Goal: Find specific page/section: Find specific page/section

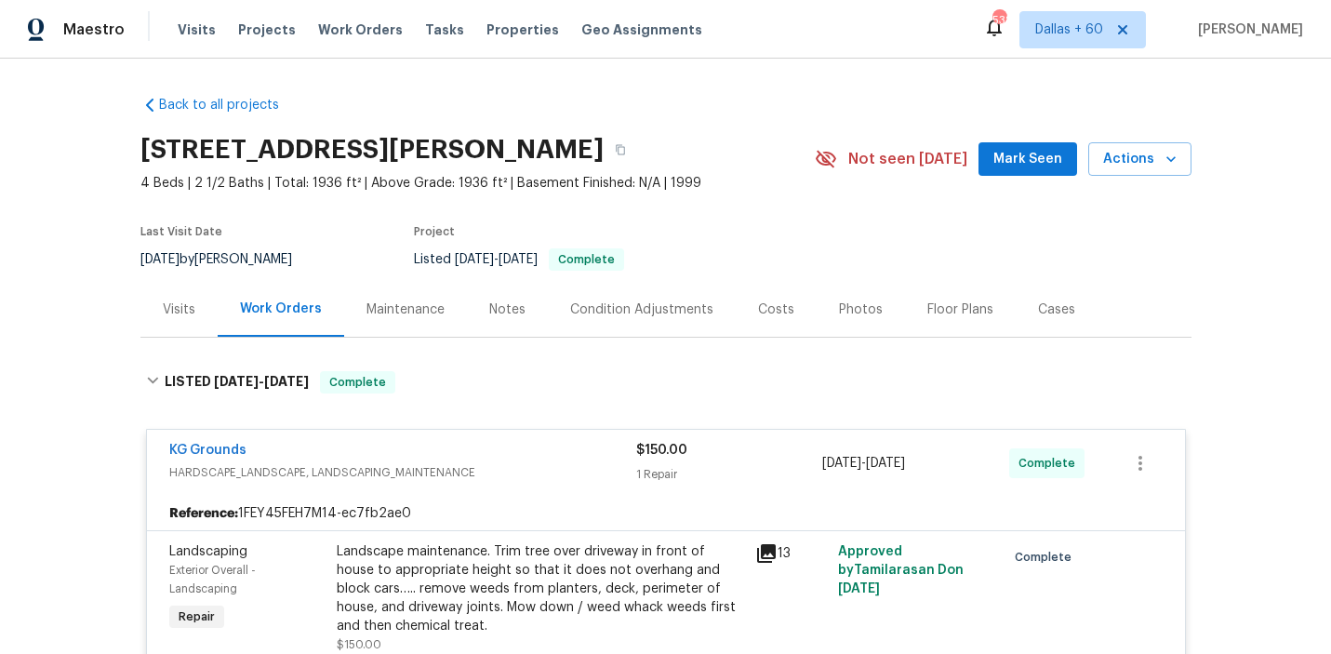
click at [332, 24] on span "Work Orders" at bounding box center [360, 29] width 85 height 19
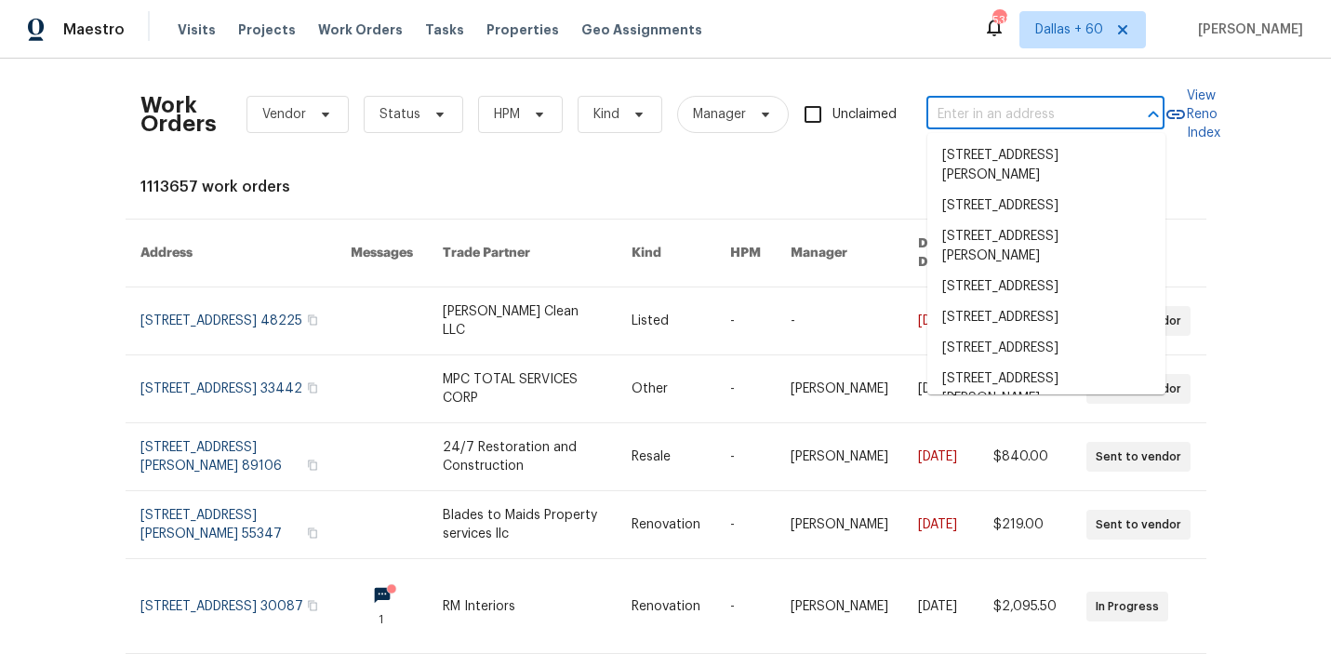
click at [994, 106] on input "text" at bounding box center [1020, 114] width 186 height 29
paste input "[STREET_ADDRESS]"
type input "[STREET_ADDRESS]"
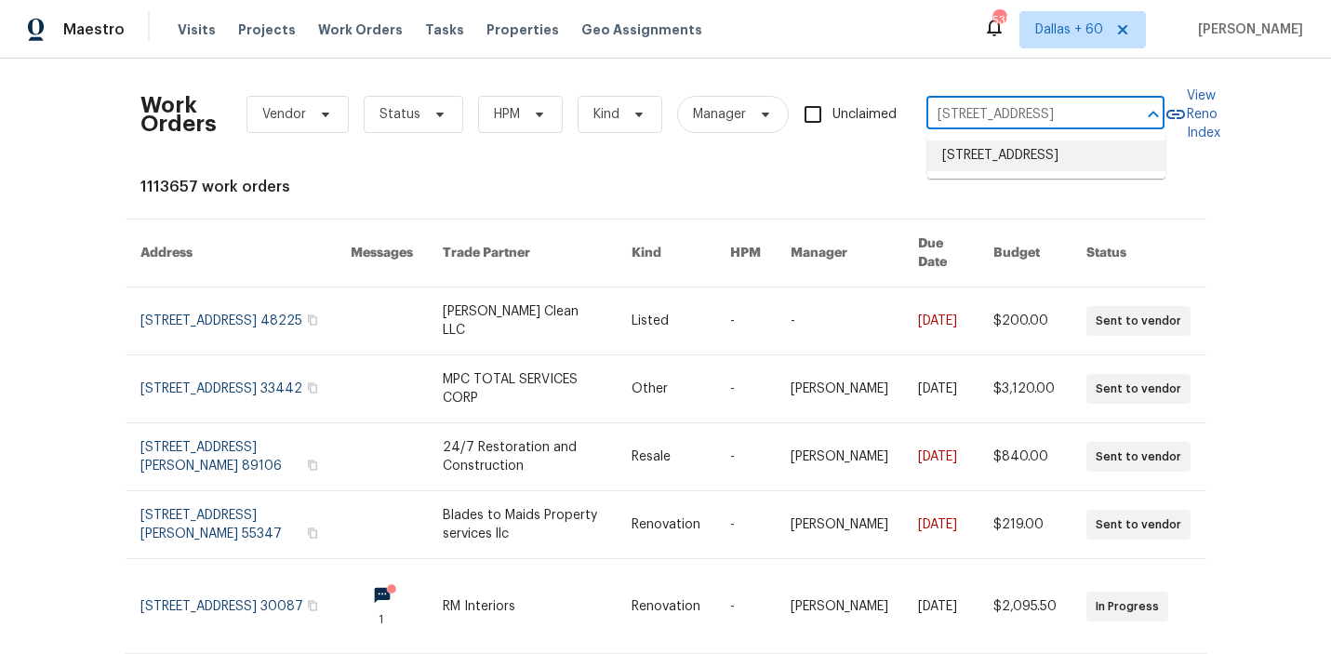
click at [1002, 171] on li "[STREET_ADDRESS]" at bounding box center [1047, 155] width 238 height 31
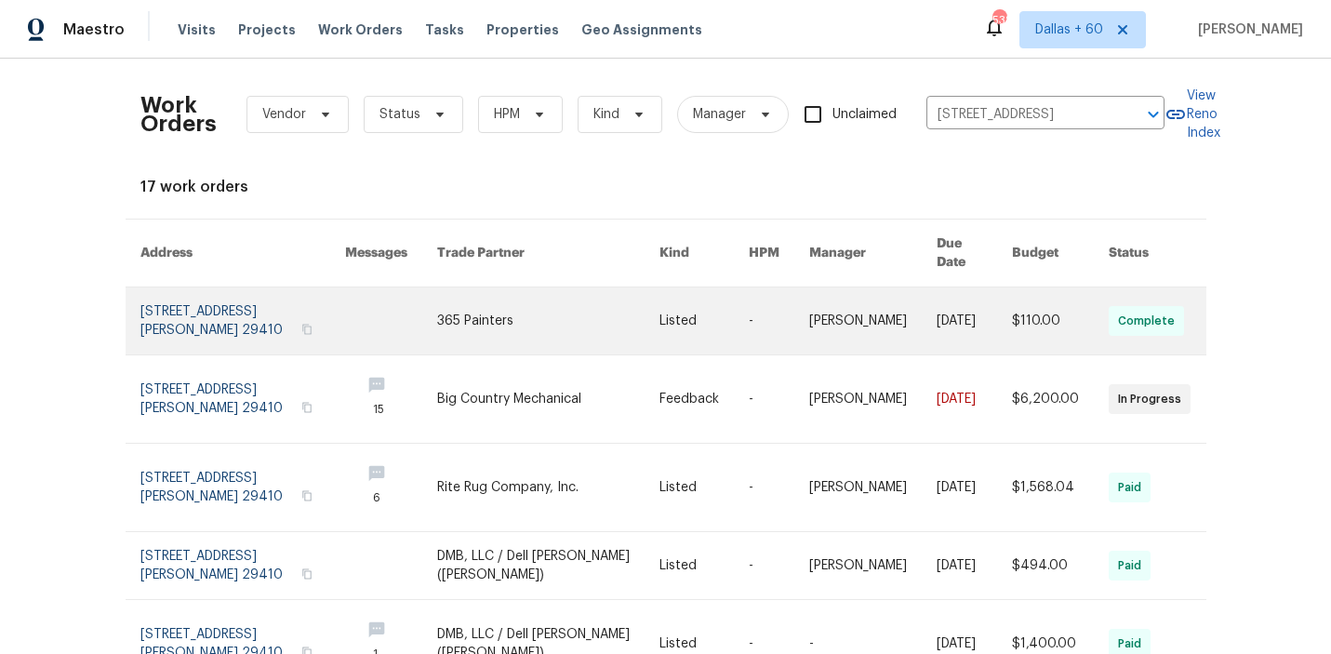
click at [514, 312] on link at bounding box center [548, 320] width 223 height 67
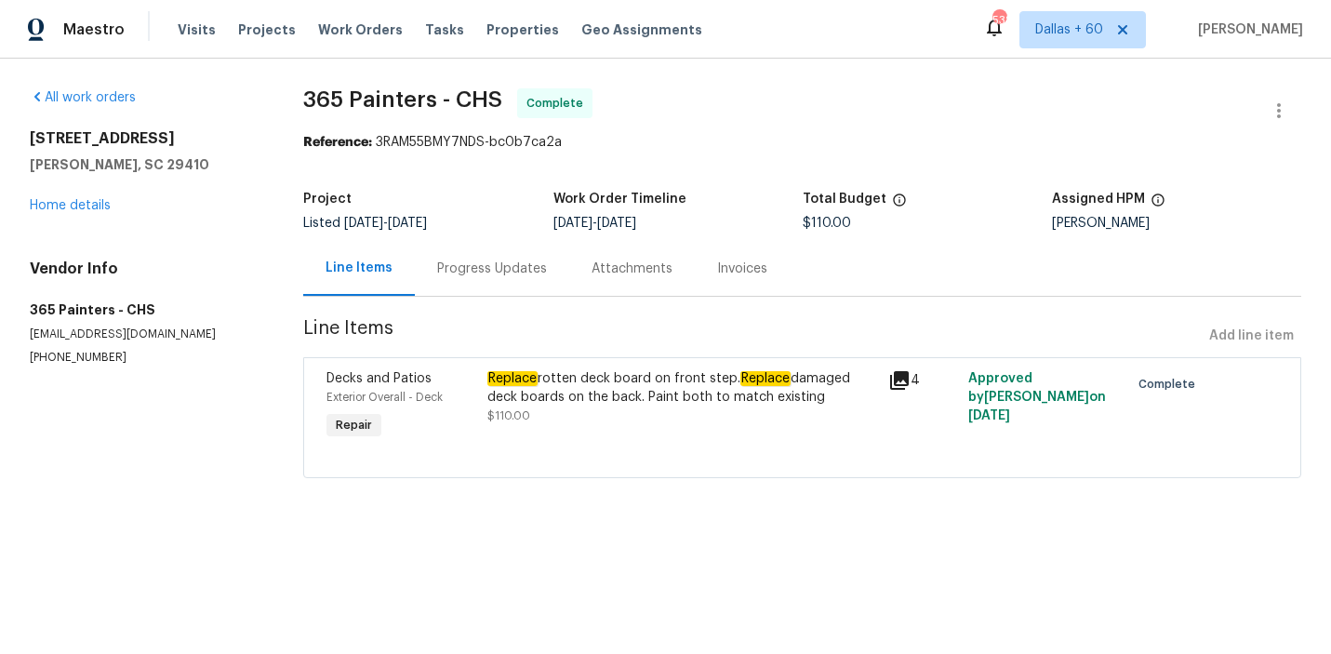
click at [71, 197] on div "[STREET_ADDRESS][PERSON_NAME] Home details" at bounding box center [144, 172] width 229 height 86
click at [73, 205] on link "Home details" at bounding box center [70, 205] width 81 height 13
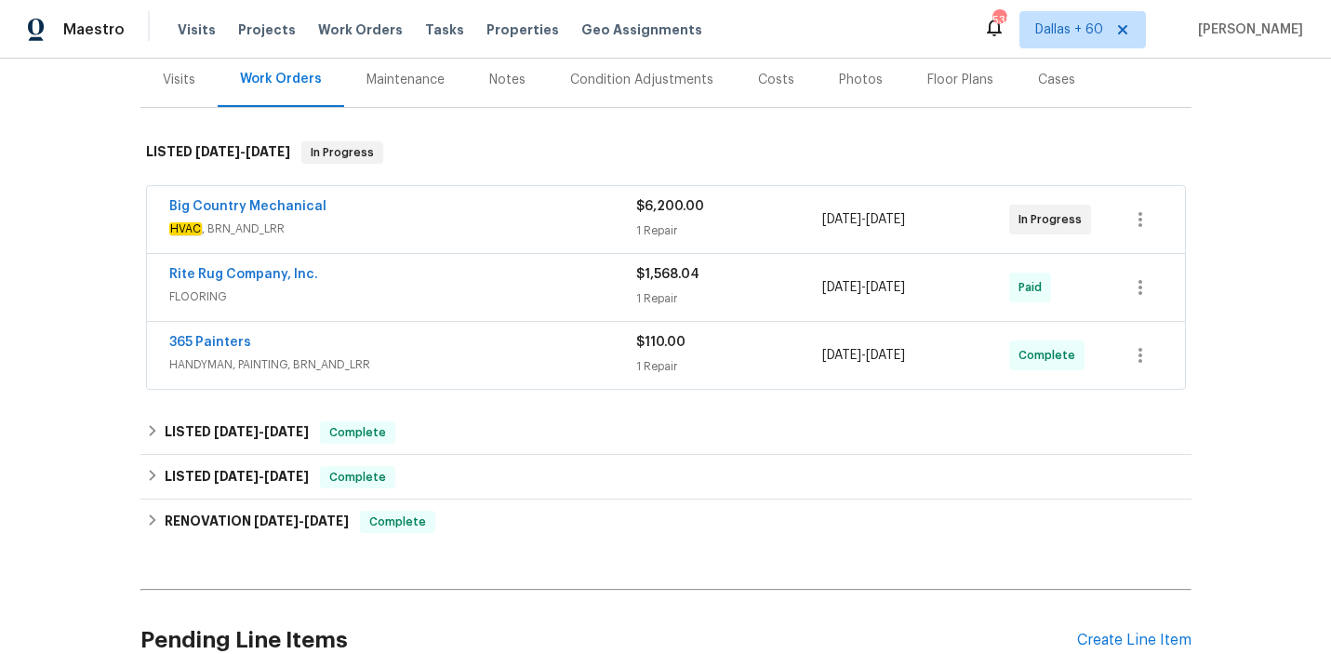
click at [515, 205] on div "Big Country Mechanical" at bounding box center [402, 208] width 467 height 22
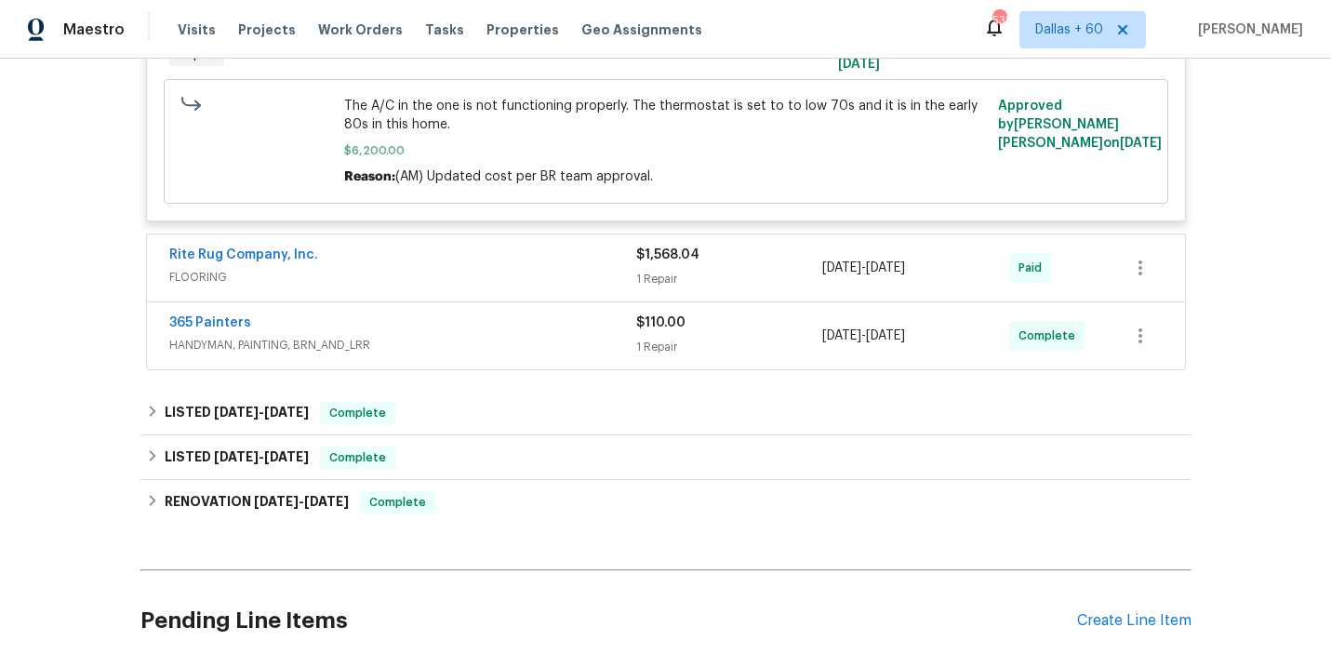
scroll to position [542, 0]
click at [520, 278] on span "FLOORING" at bounding box center [402, 278] width 467 height 19
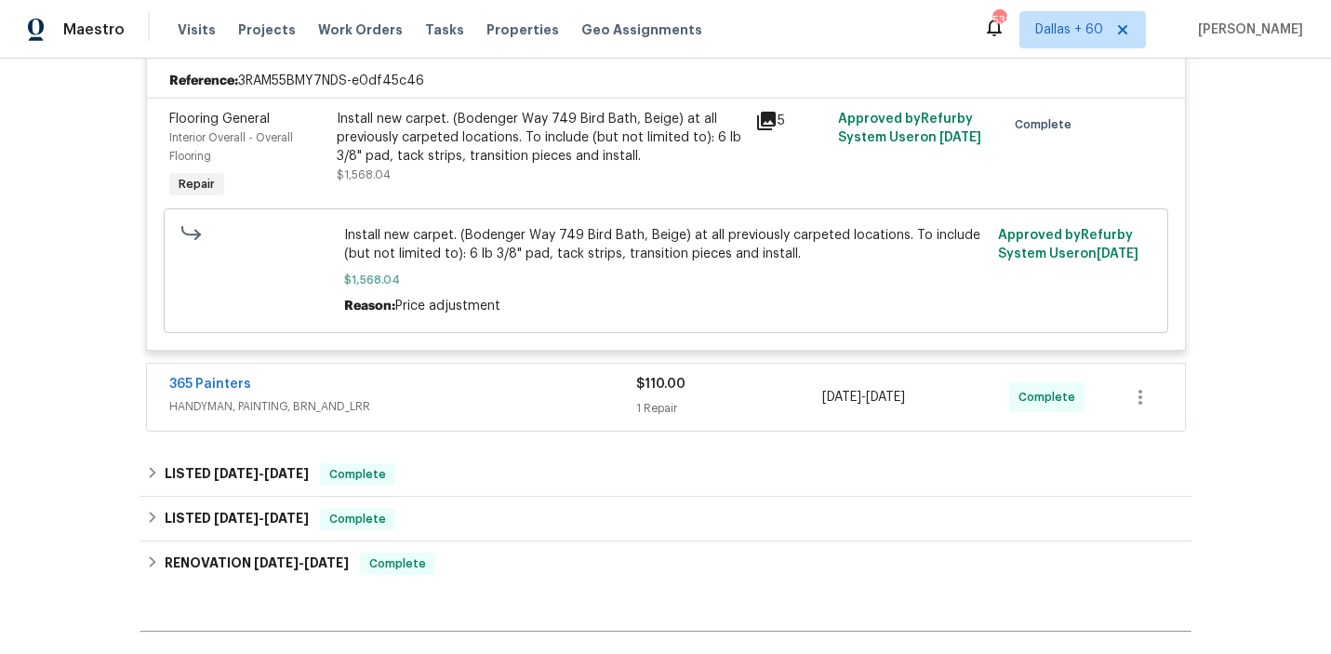
scroll to position [785, 0]
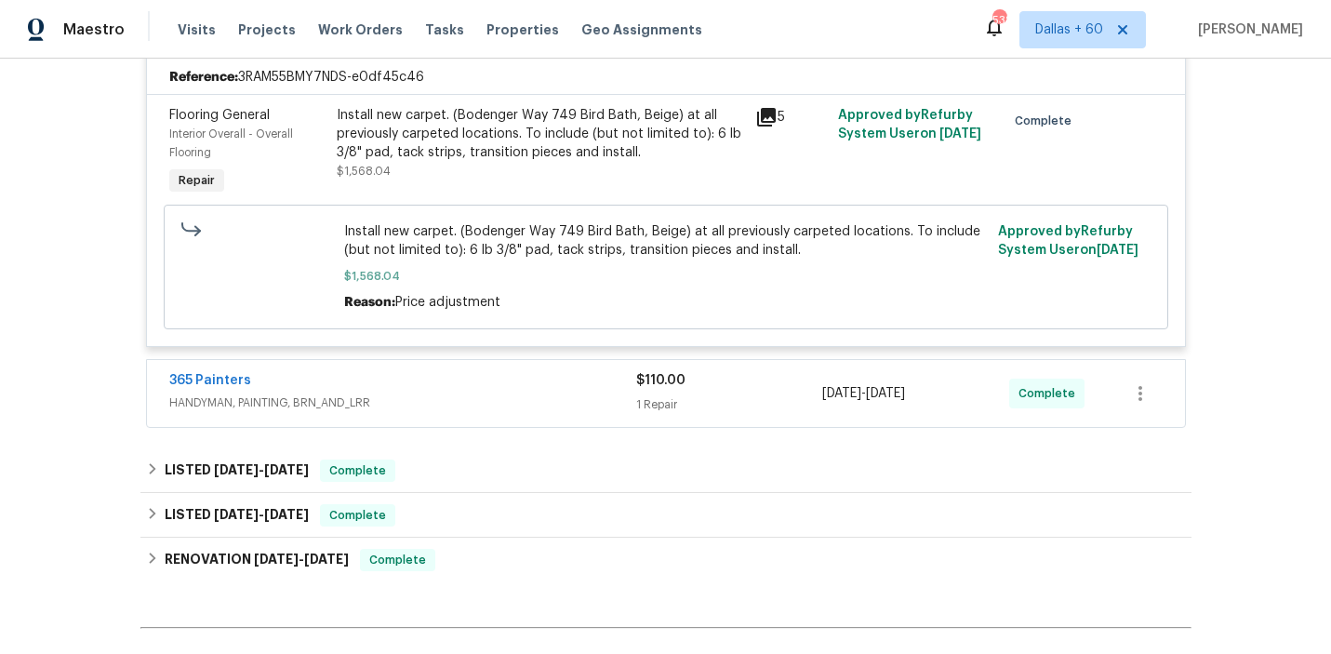
click at [480, 393] on div "365 Painters" at bounding box center [402, 382] width 467 height 22
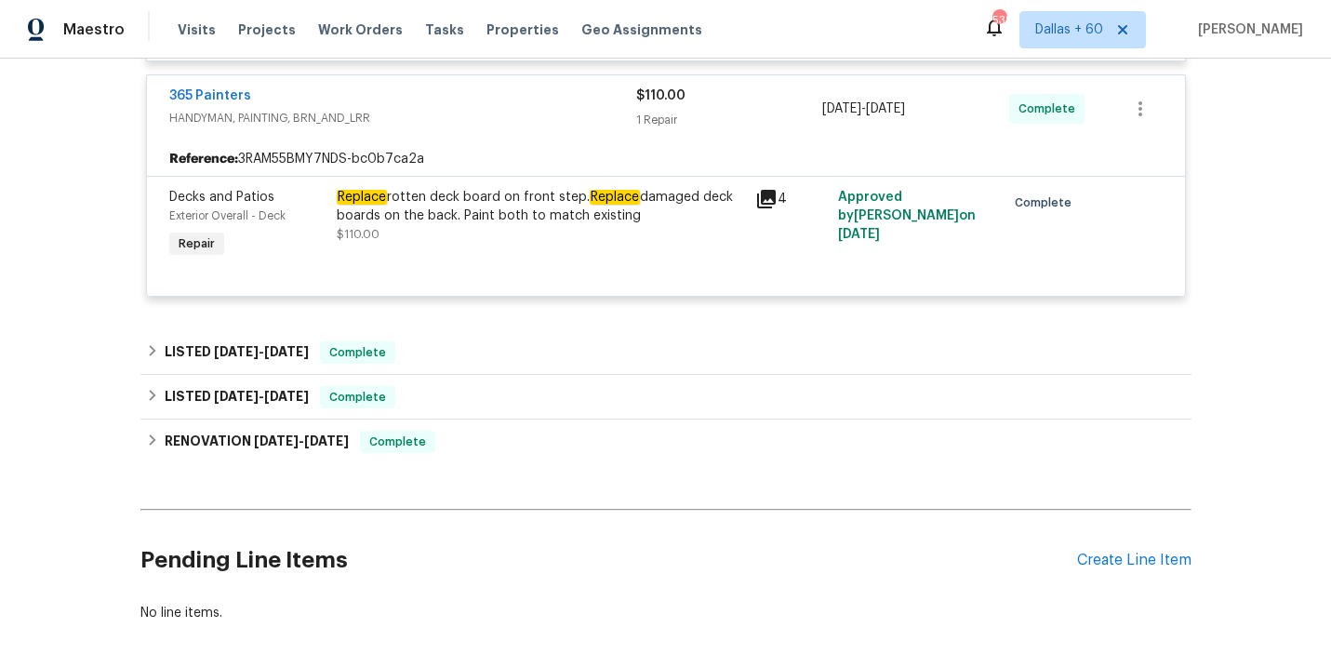
scroll to position [1089, 0]
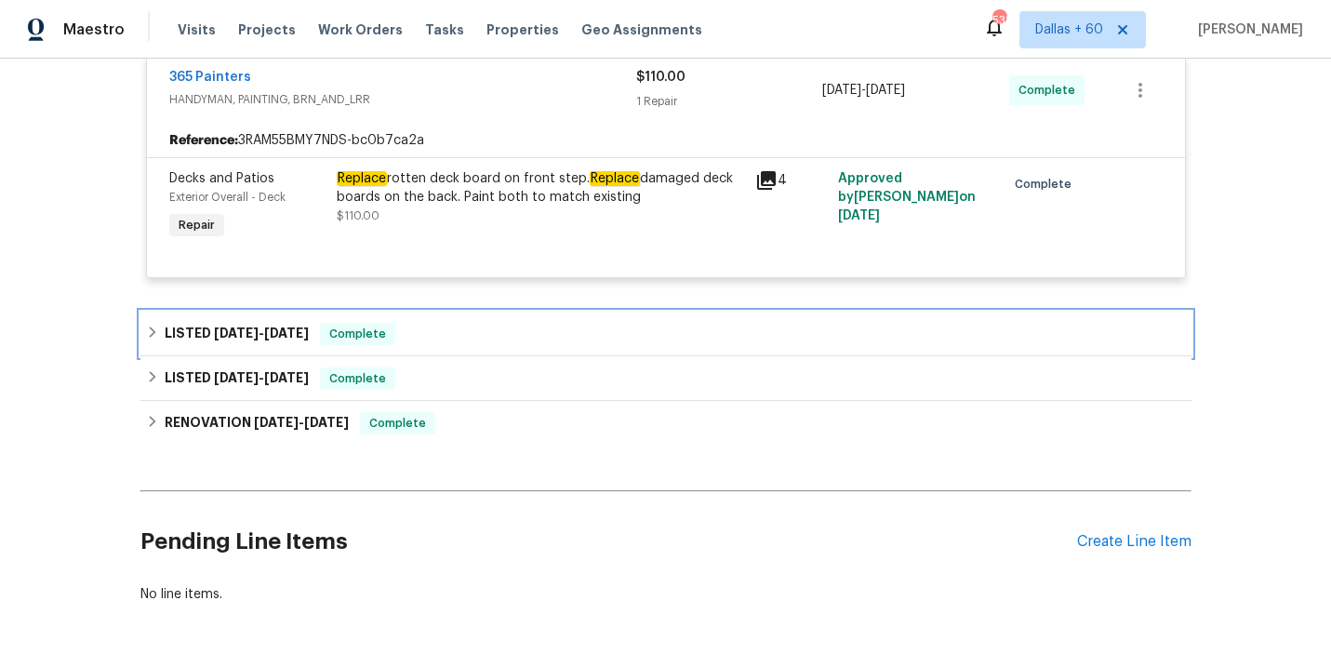
click at [448, 337] on div "LISTED [DATE] - [DATE] Complete" at bounding box center [666, 334] width 1040 height 22
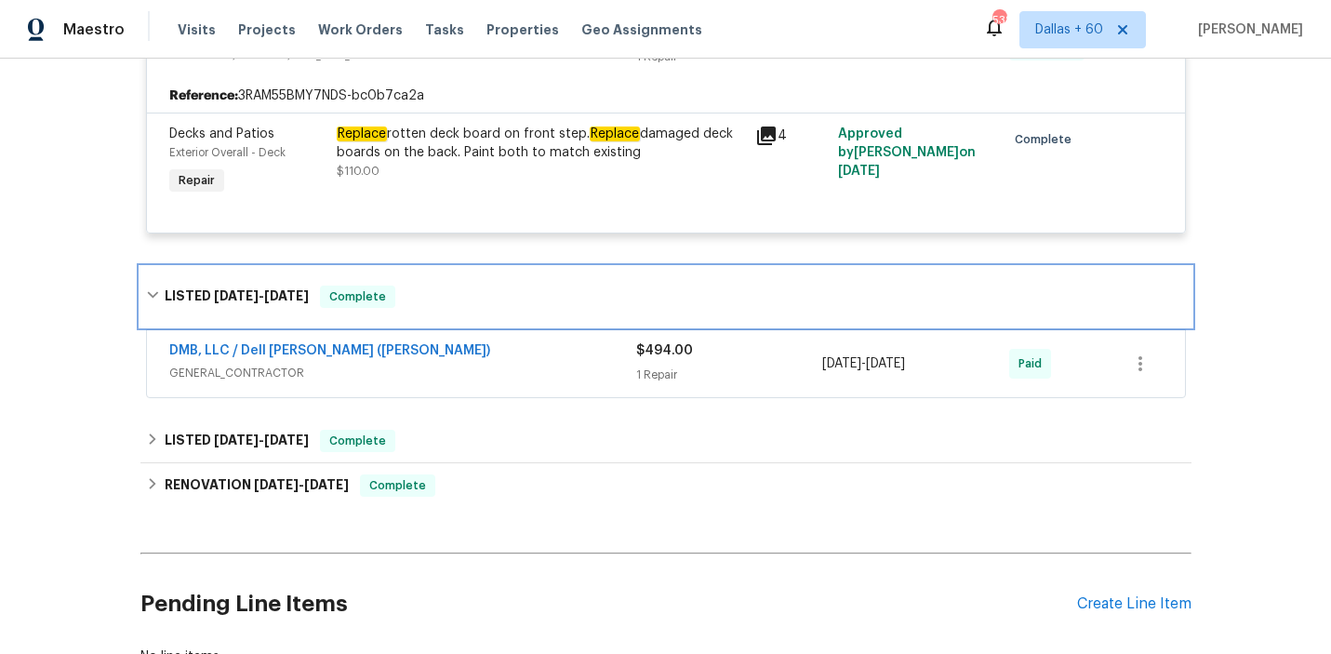
scroll to position [1140, 0]
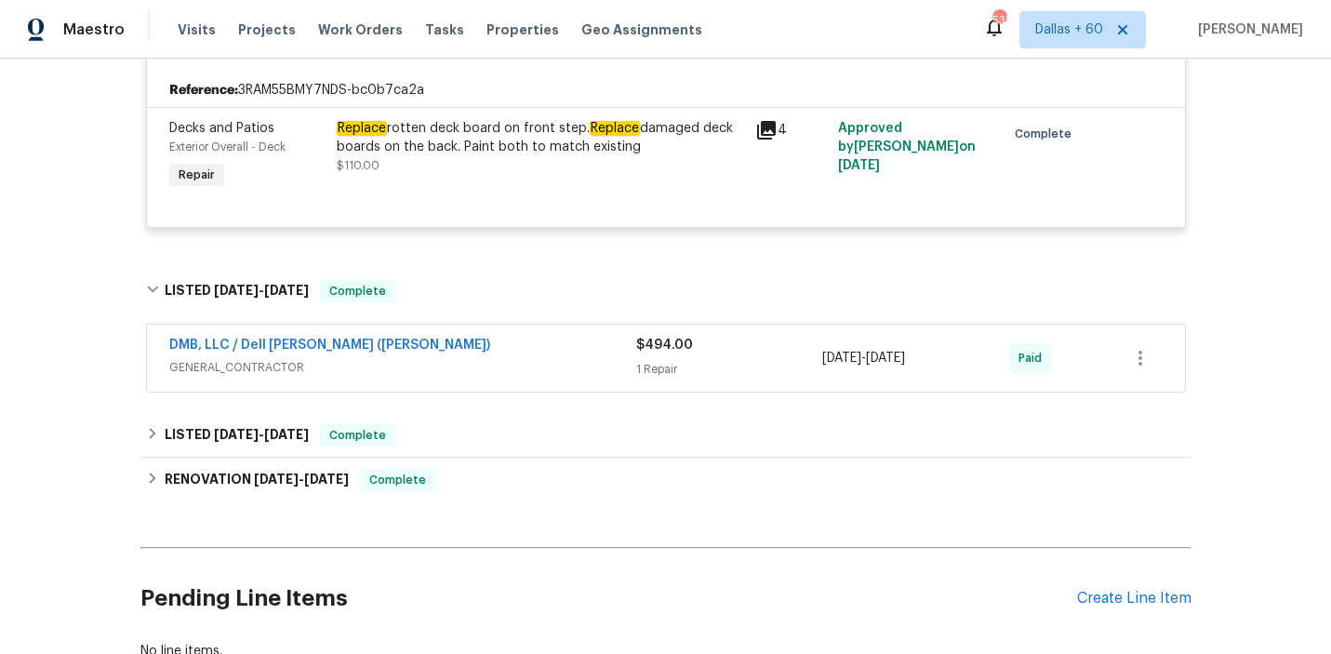
click at [450, 349] on div "DMB, LLC / Dell [PERSON_NAME] ([PERSON_NAME])" at bounding box center [402, 347] width 467 height 22
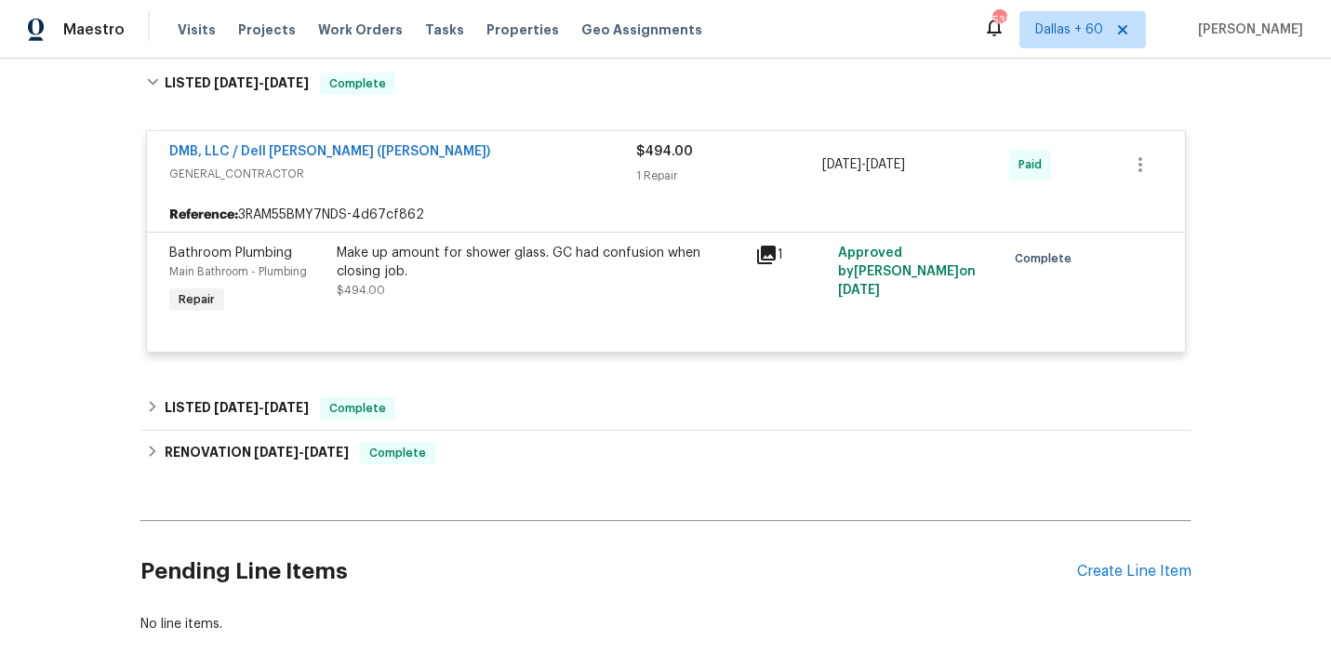
scroll to position [1348, 0]
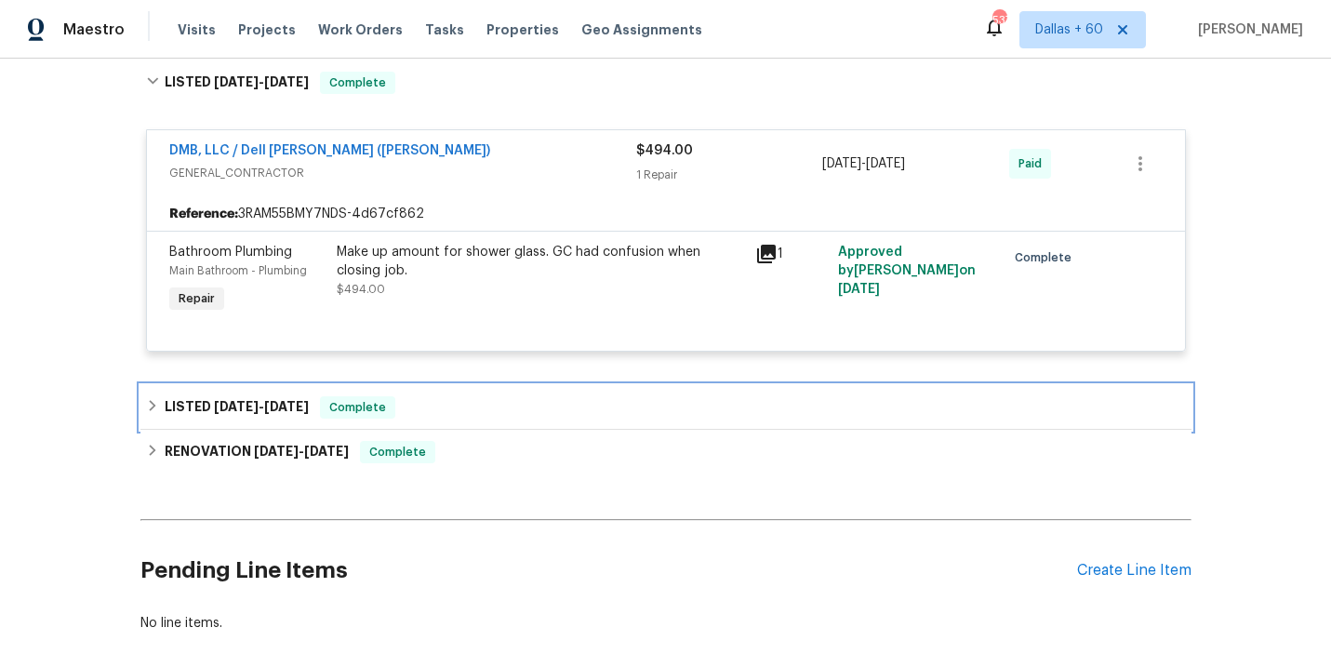
click at [484, 388] on div "LISTED [DATE] - [DATE] Complete" at bounding box center [665, 407] width 1051 height 45
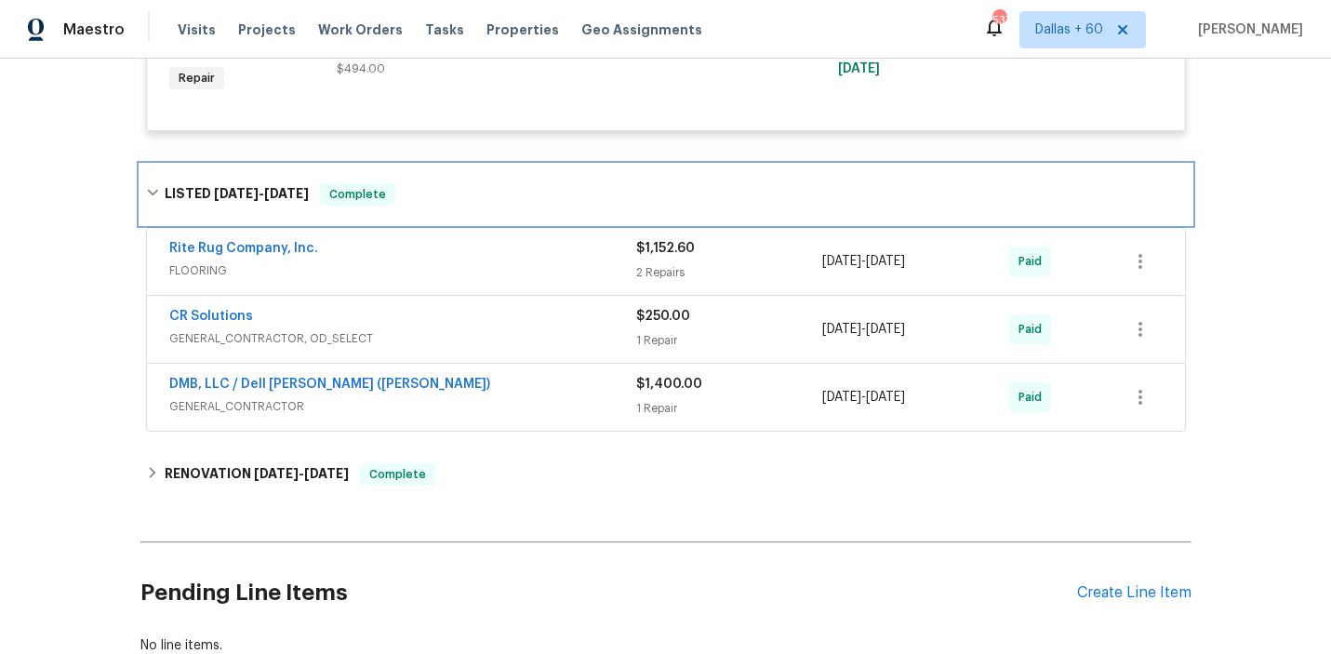
scroll to position [1592, 0]
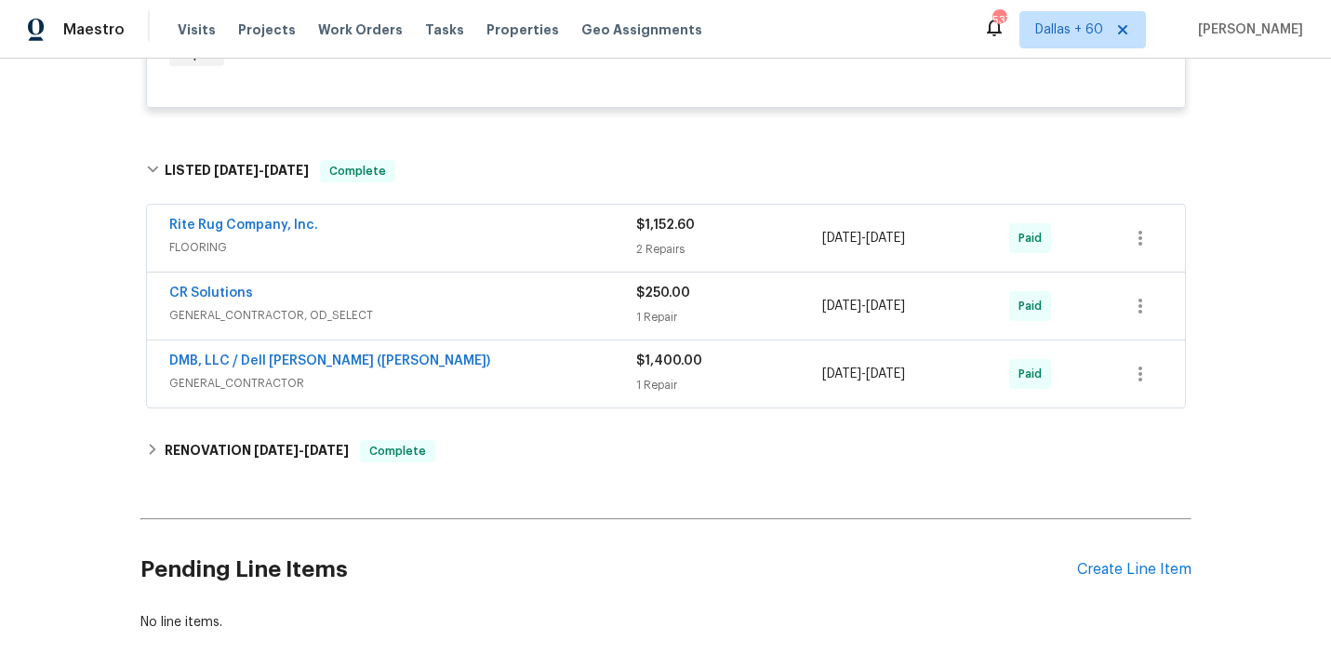
click at [431, 231] on div "Rite Rug Company, Inc." at bounding box center [402, 227] width 467 height 22
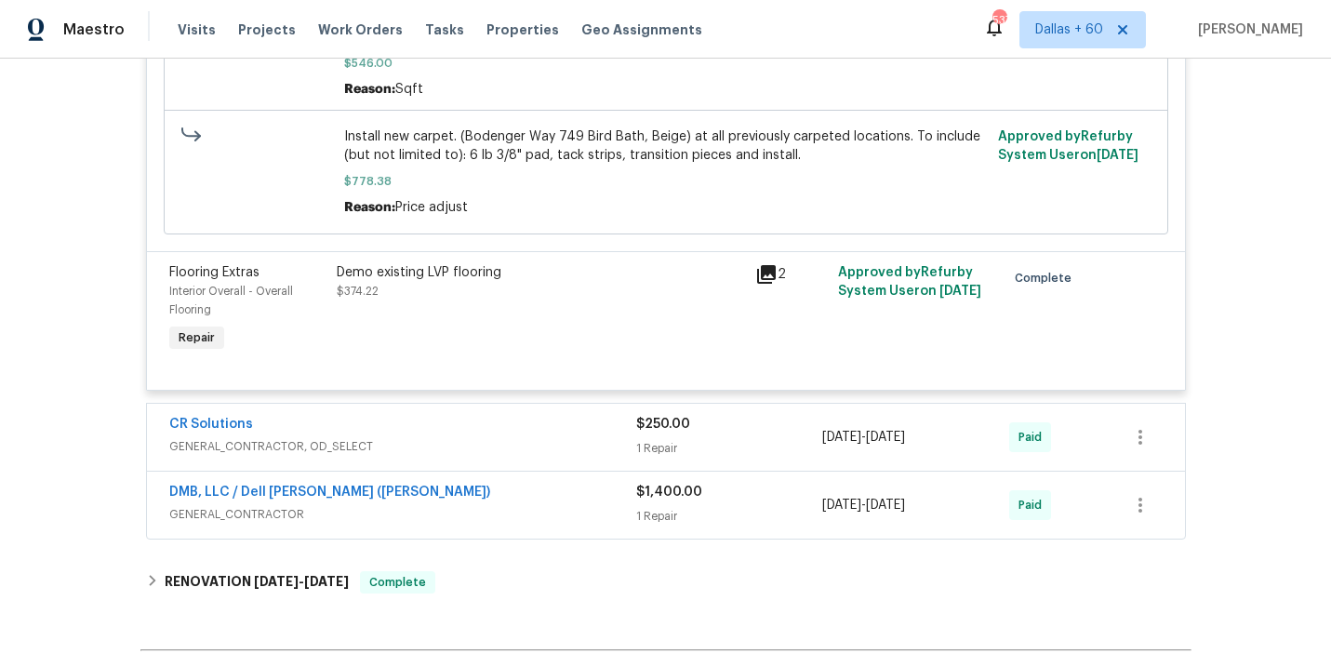
scroll to position [2224, 0]
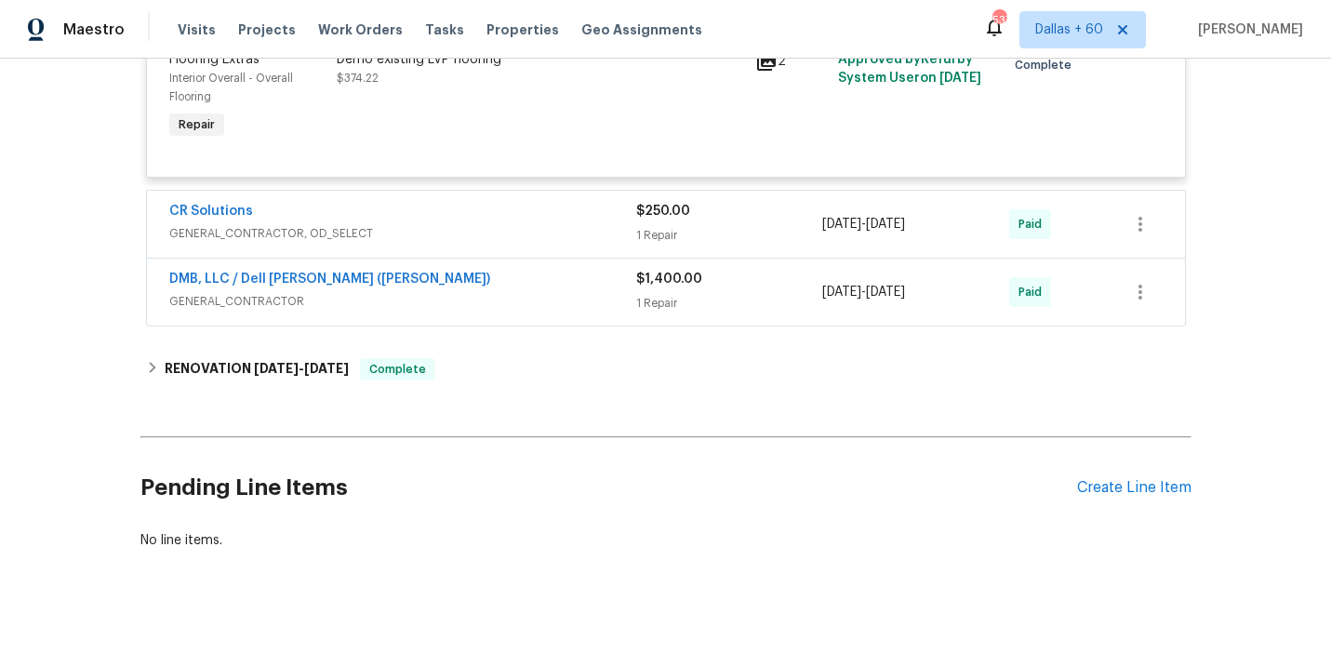
click at [431, 232] on span "GENERAL_CONTRACTOR, OD_SELECT" at bounding box center [402, 233] width 467 height 19
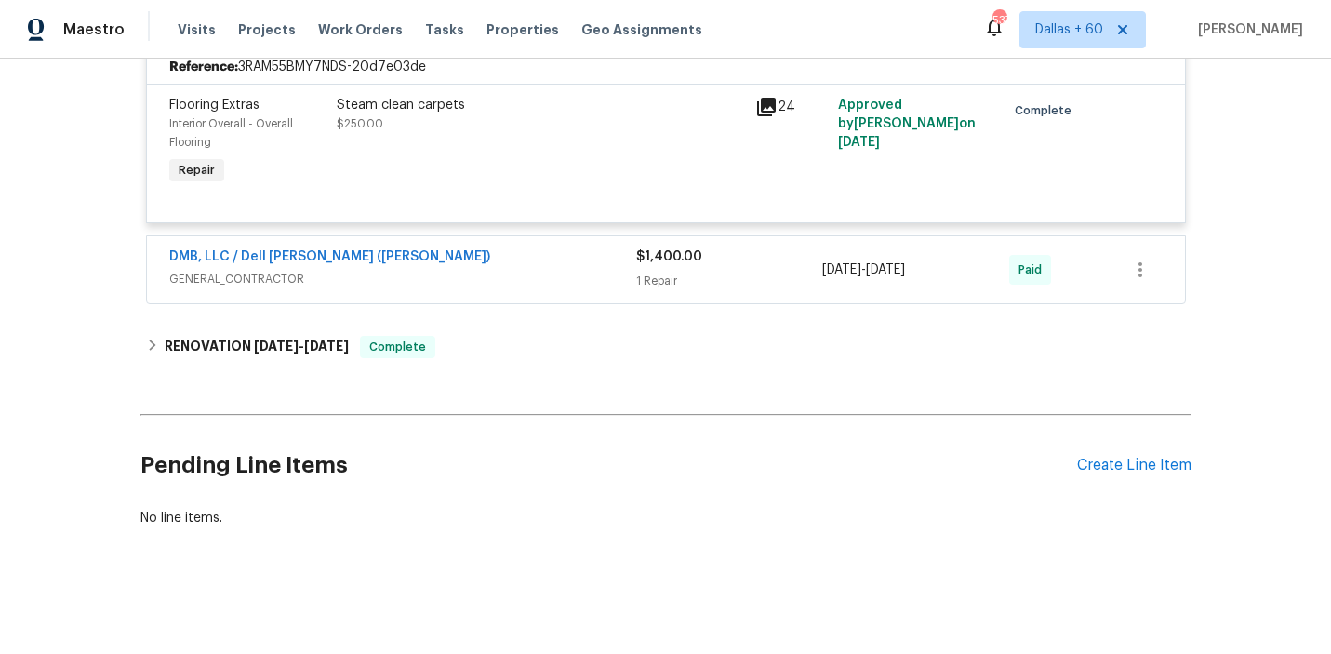
scroll to position [2439, 0]
click at [433, 266] on div "DMB, LLC / Dell [PERSON_NAME] ([PERSON_NAME])" at bounding box center [402, 258] width 467 height 22
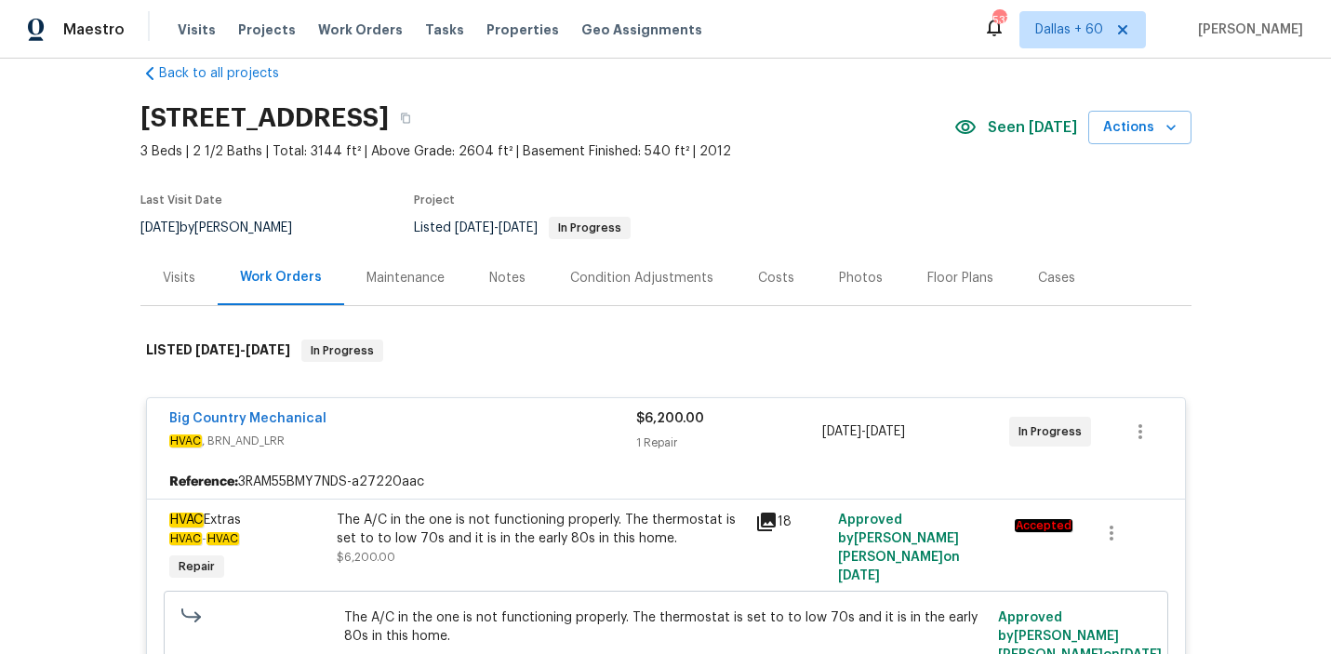
scroll to position [0, 0]
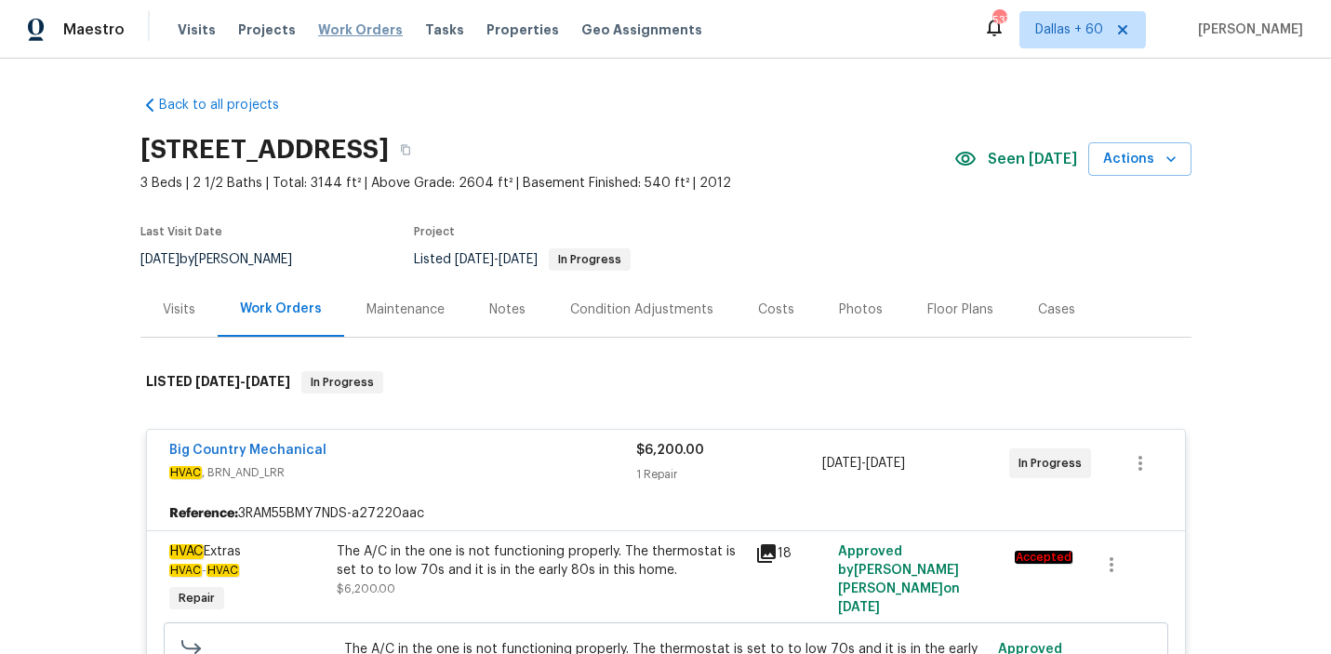
click at [327, 28] on span "Work Orders" at bounding box center [360, 29] width 85 height 19
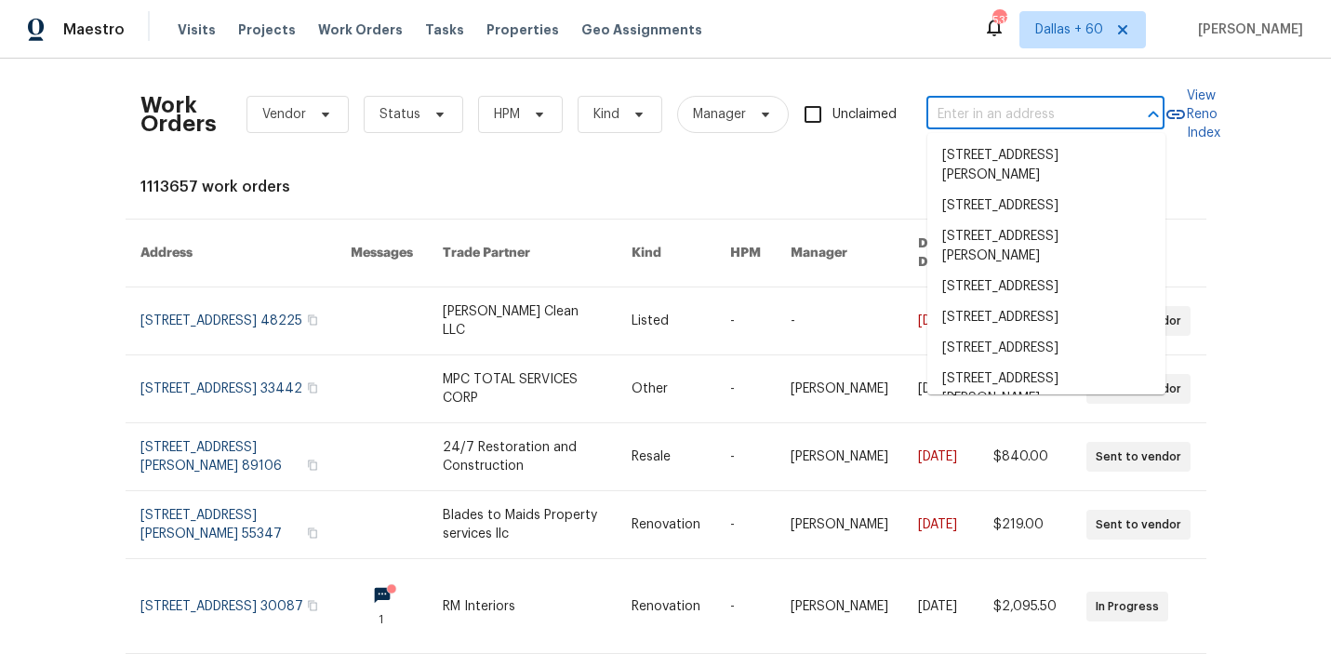
click at [951, 112] on input "text" at bounding box center [1020, 114] width 186 height 29
paste input "[STREET_ADDRESS][PERSON_NAME]"
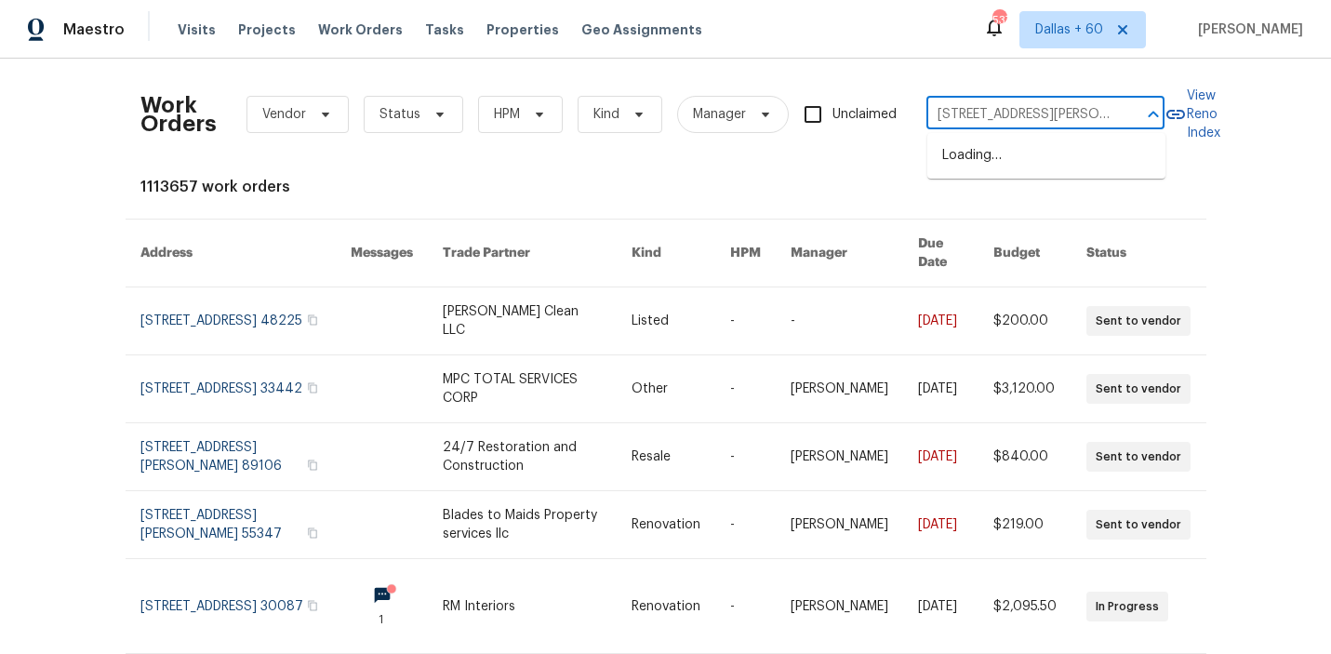
scroll to position [0, 112]
type input "[STREET_ADDRESS][PERSON_NAME]"
click at [964, 164] on li "[STREET_ADDRESS][PERSON_NAME]" at bounding box center [1047, 165] width 238 height 50
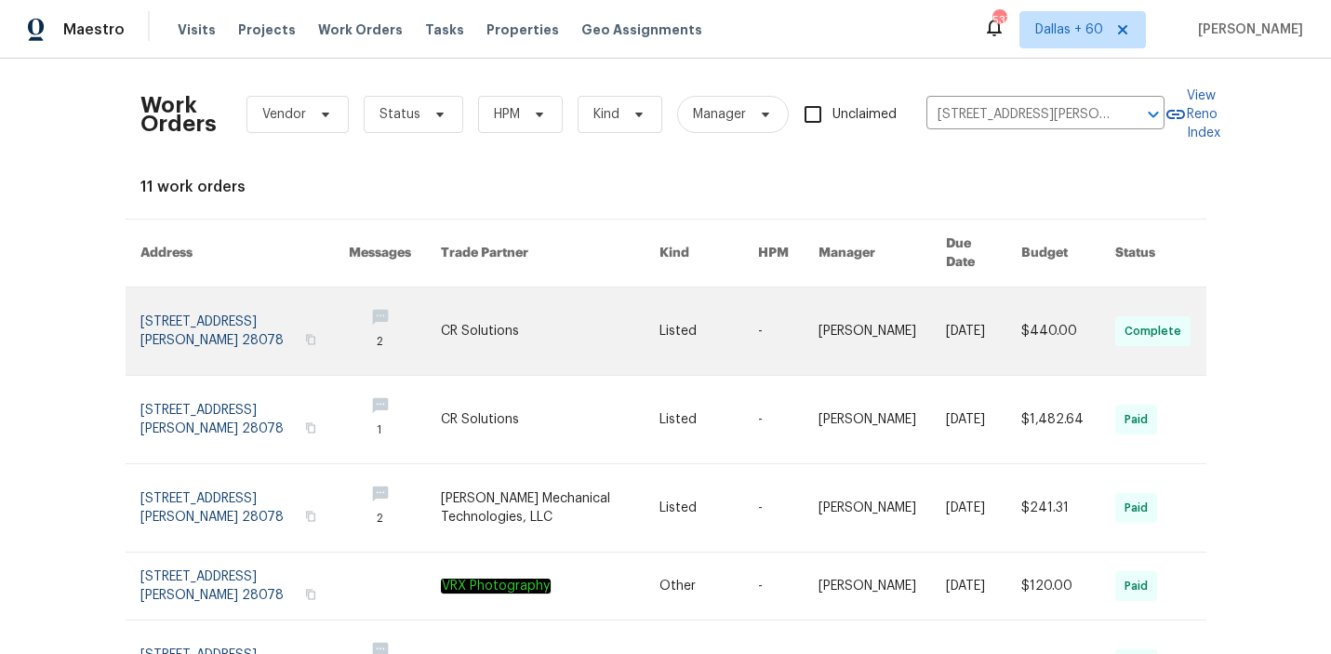
click at [707, 298] on link at bounding box center [709, 330] width 99 height 87
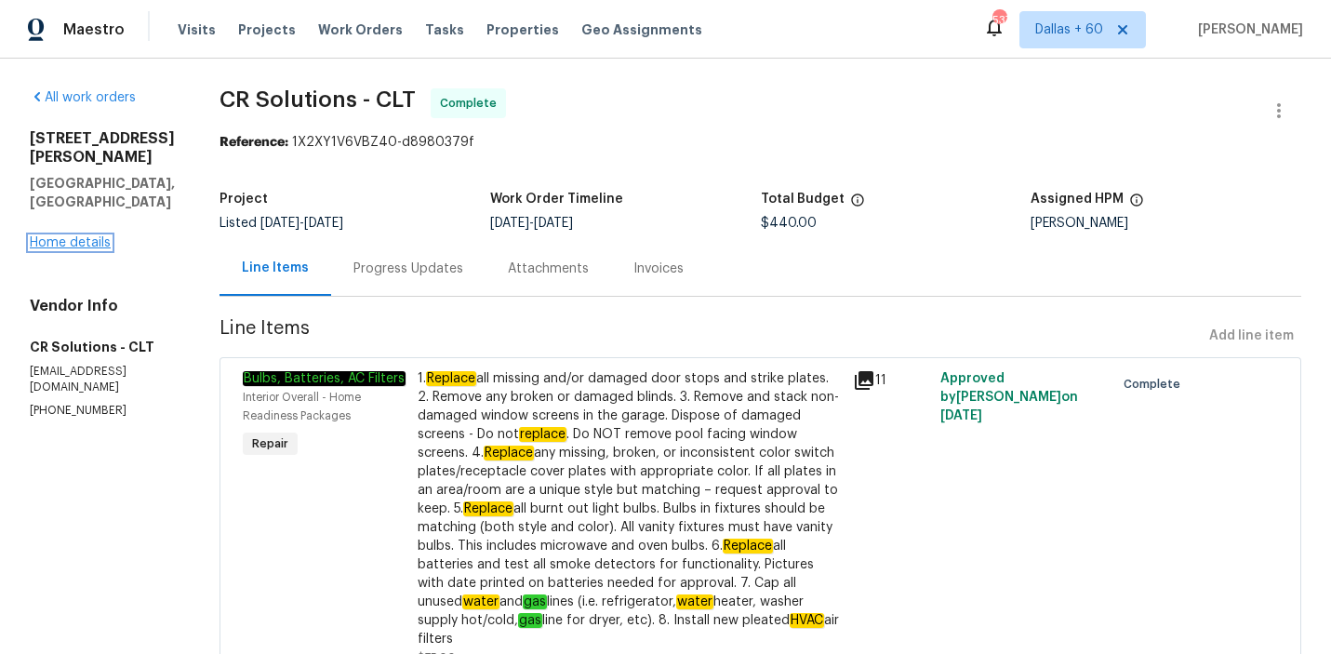
click at [73, 240] on link "Home details" at bounding box center [70, 242] width 81 height 13
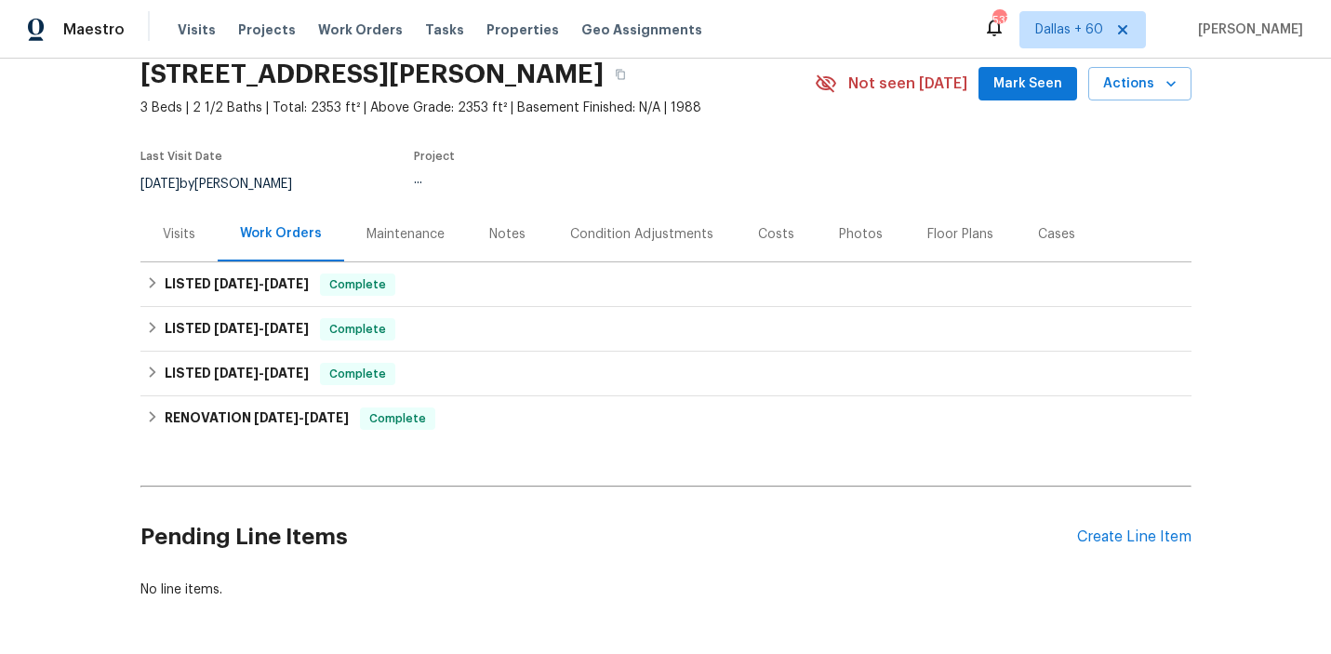
scroll to position [74, 0]
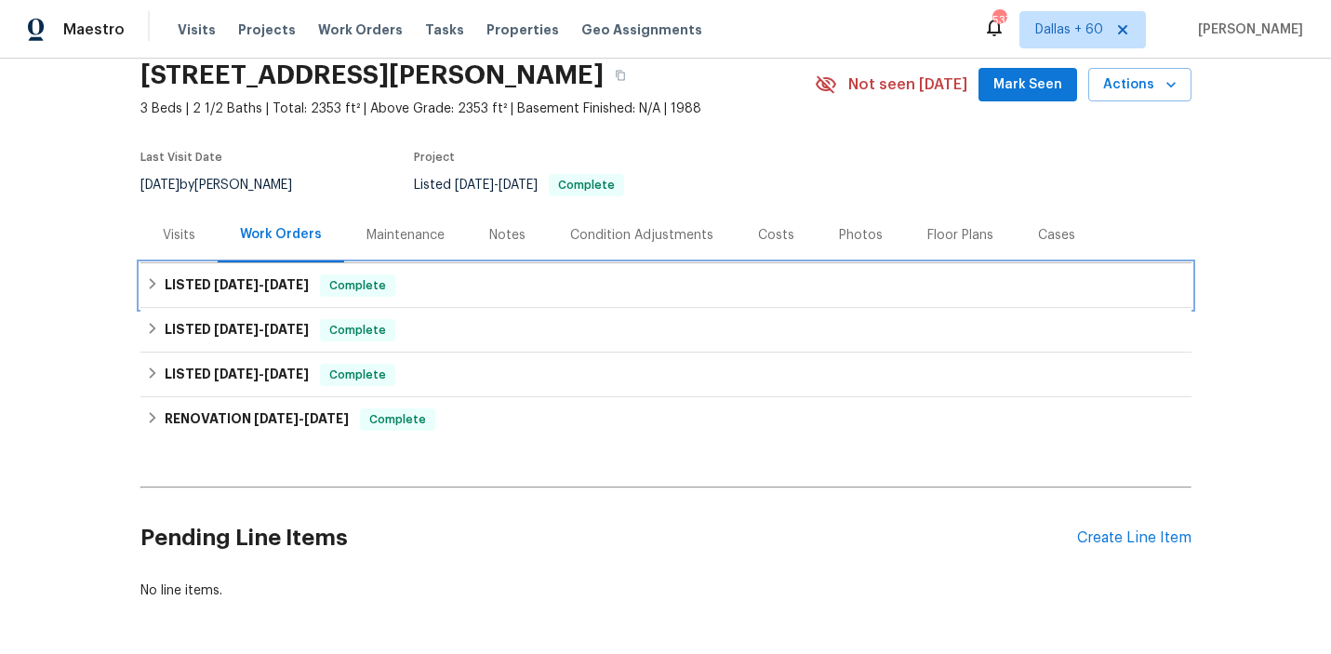
click at [454, 284] on div "LISTED [DATE] - [DATE] Complete" at bounding box center [666, 285] width 1040 height 22
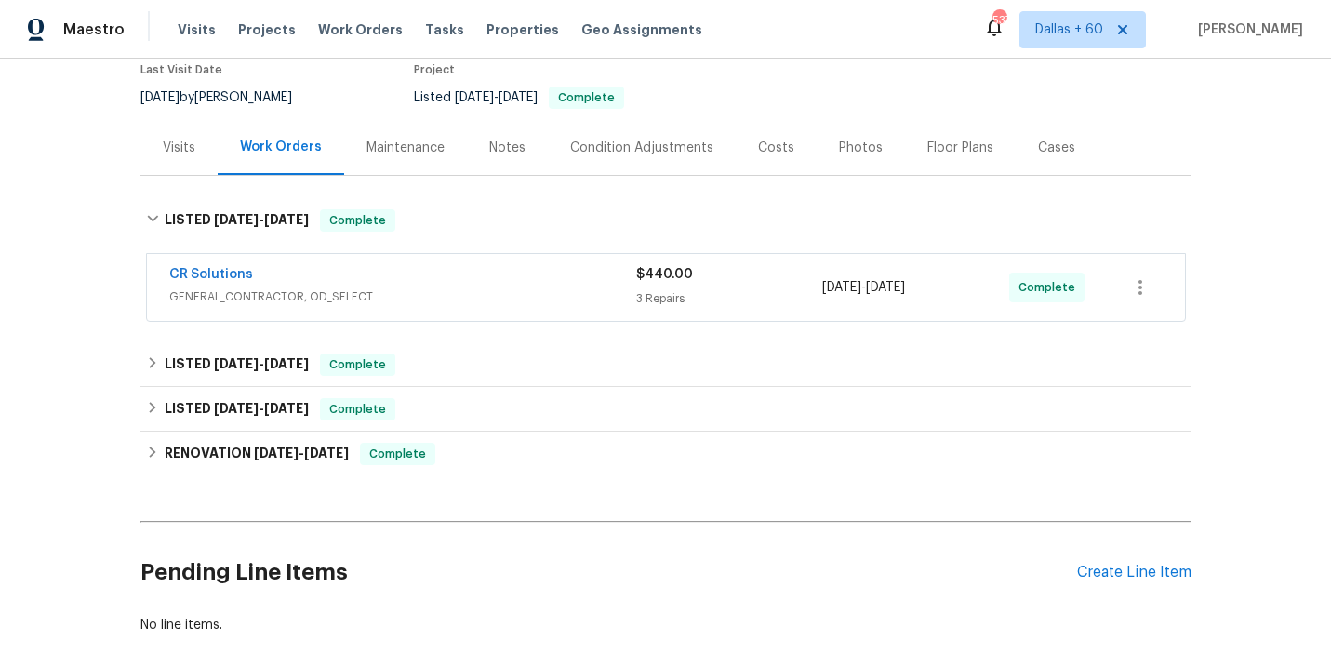
click at [454, 289] on span "GENERAL_CONTRACTOR, OD_SELECT" at bounding box center [402, 296] width 467 height 19
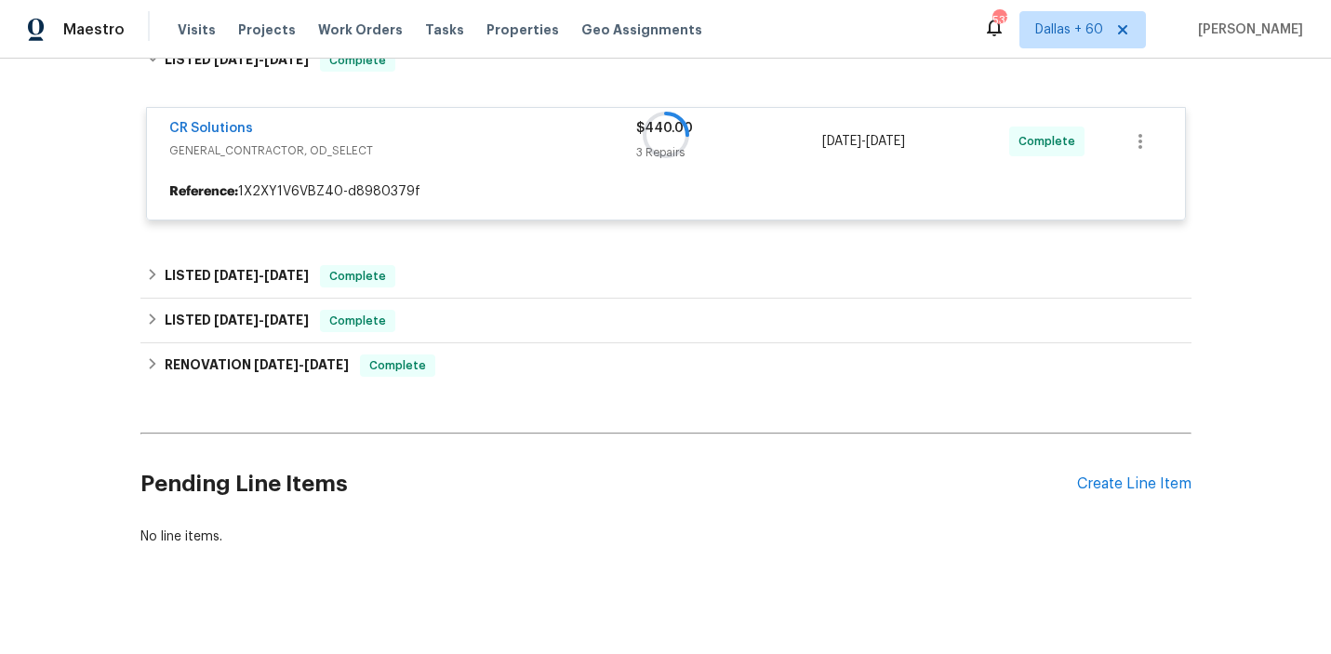
scroll to position [320, 0]
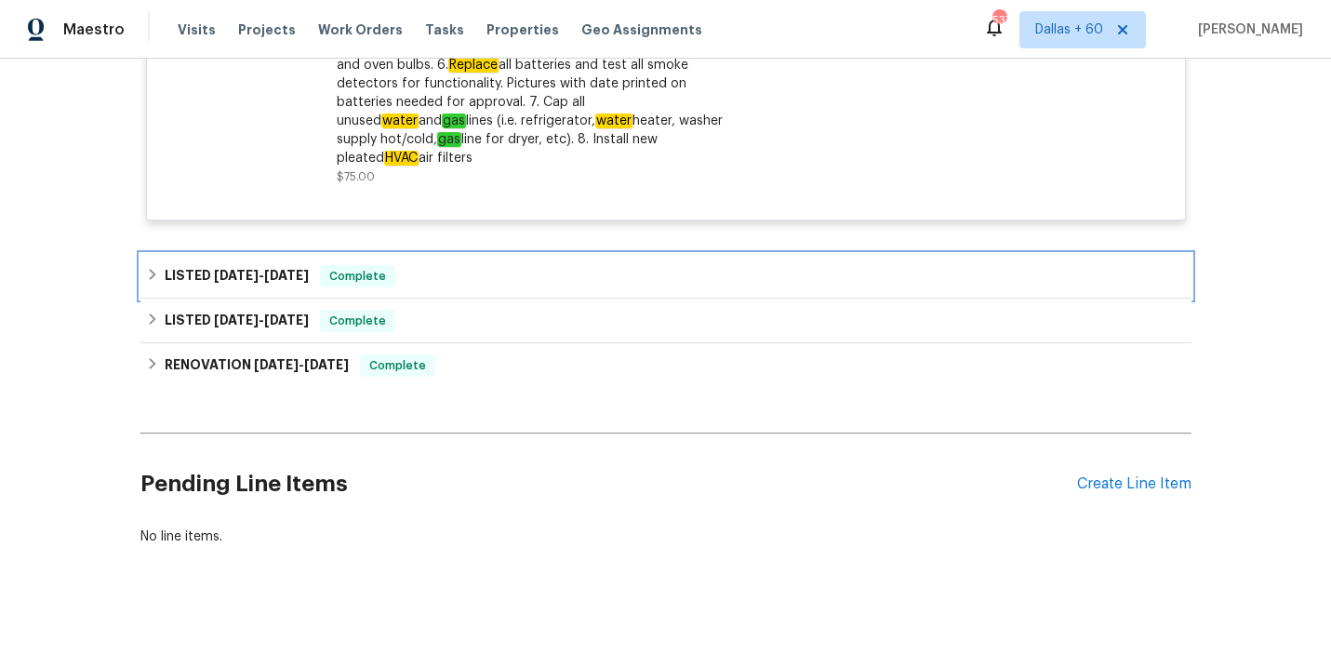
click at [464, 254] on div "LISTED [DATE] - [DATE] Complete" at bounding box center [665, 276] width 1051 height 45
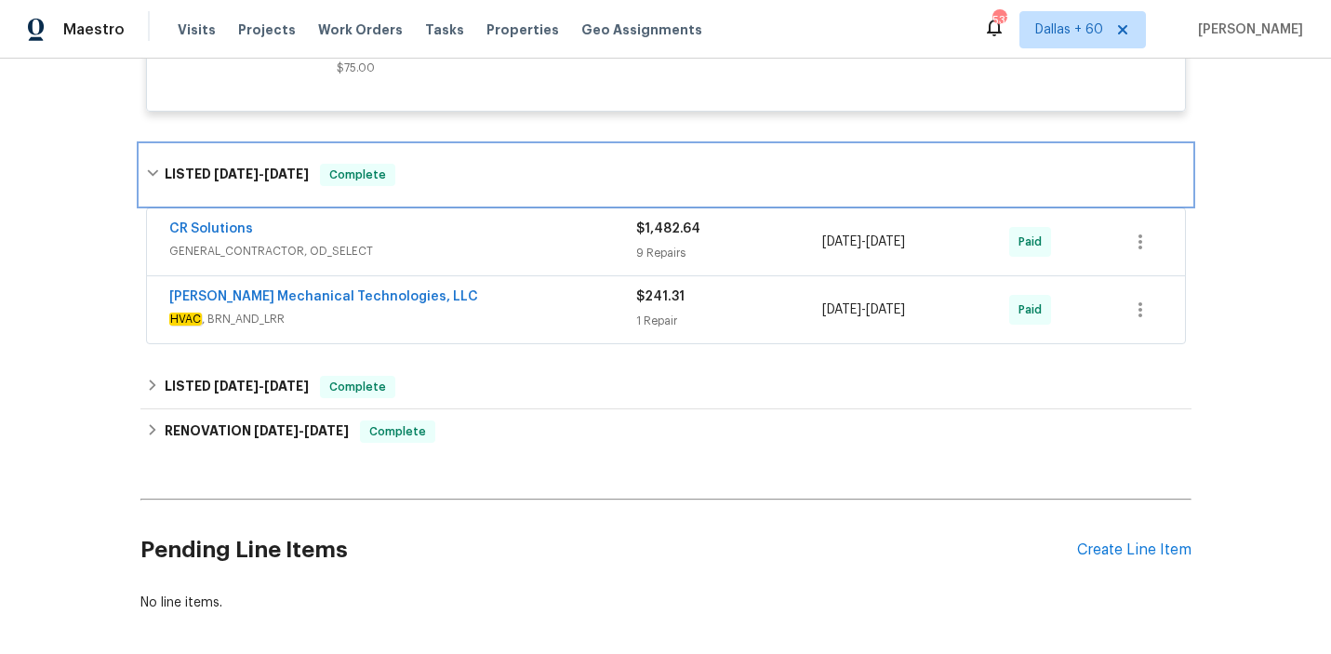
scroll to position [1114, 0]
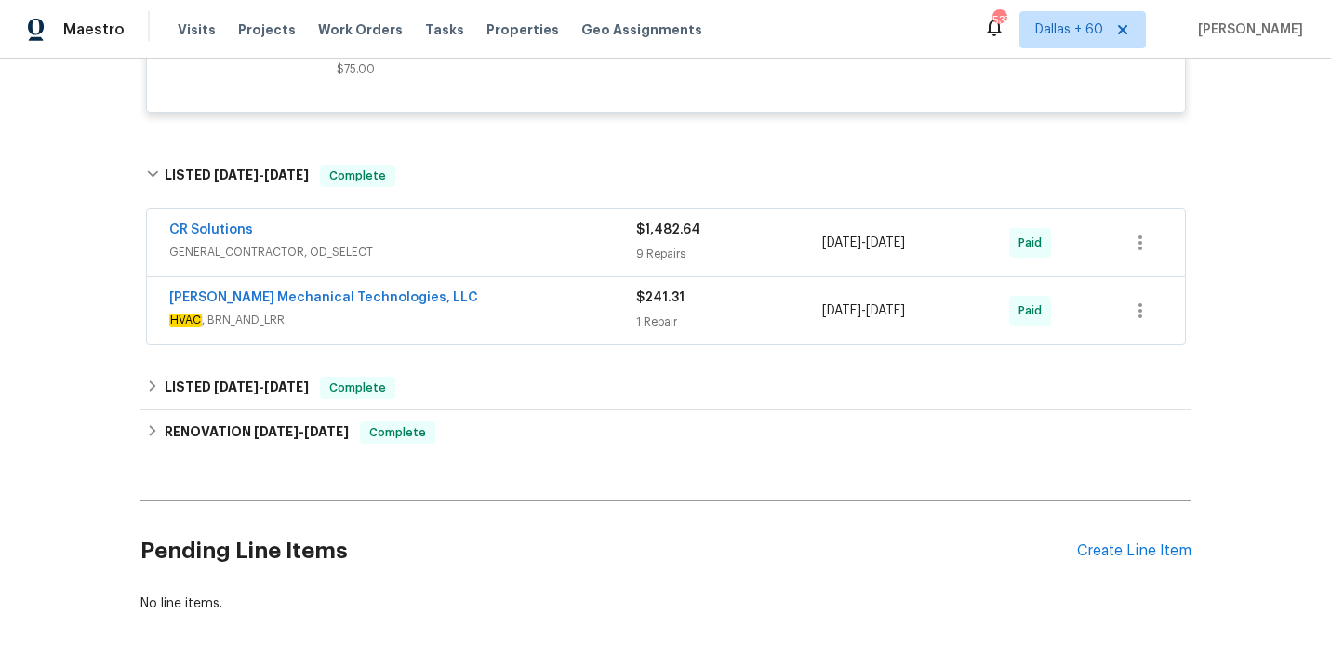
click at [464, 243] on span "GENERAL_CONTRACTOR, OD_SELECT" at bounding box center [402, 252] width 467 height 19
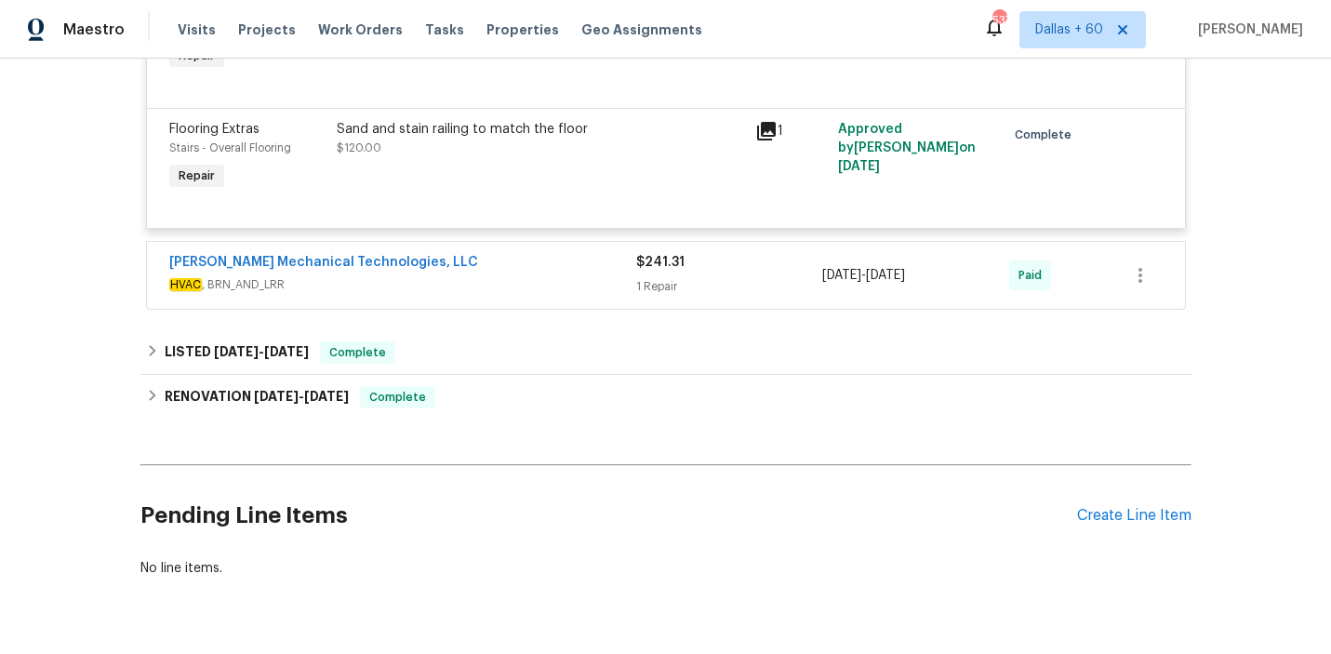
scroll to position [2438, 0]
click at [533, 277] on span "HVAC , BRN_AND_LRR" at bounding box center [402, 286] width 467 height 19
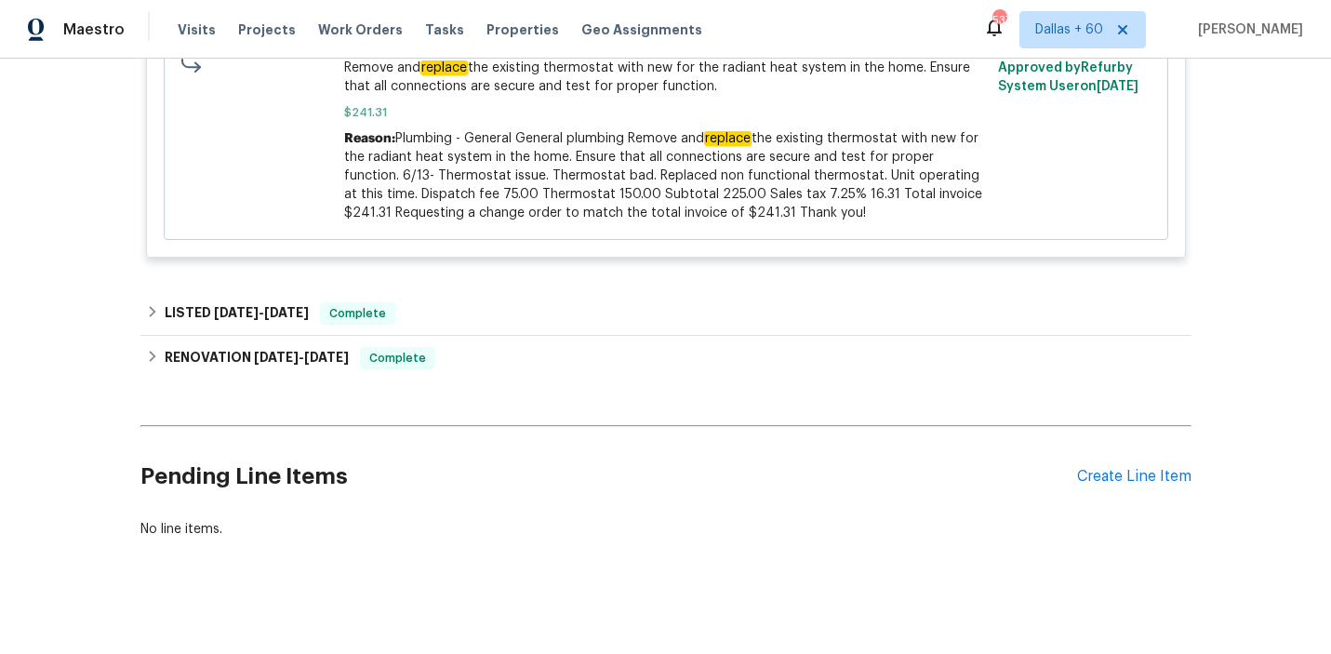
scroll to position [2834, 0]
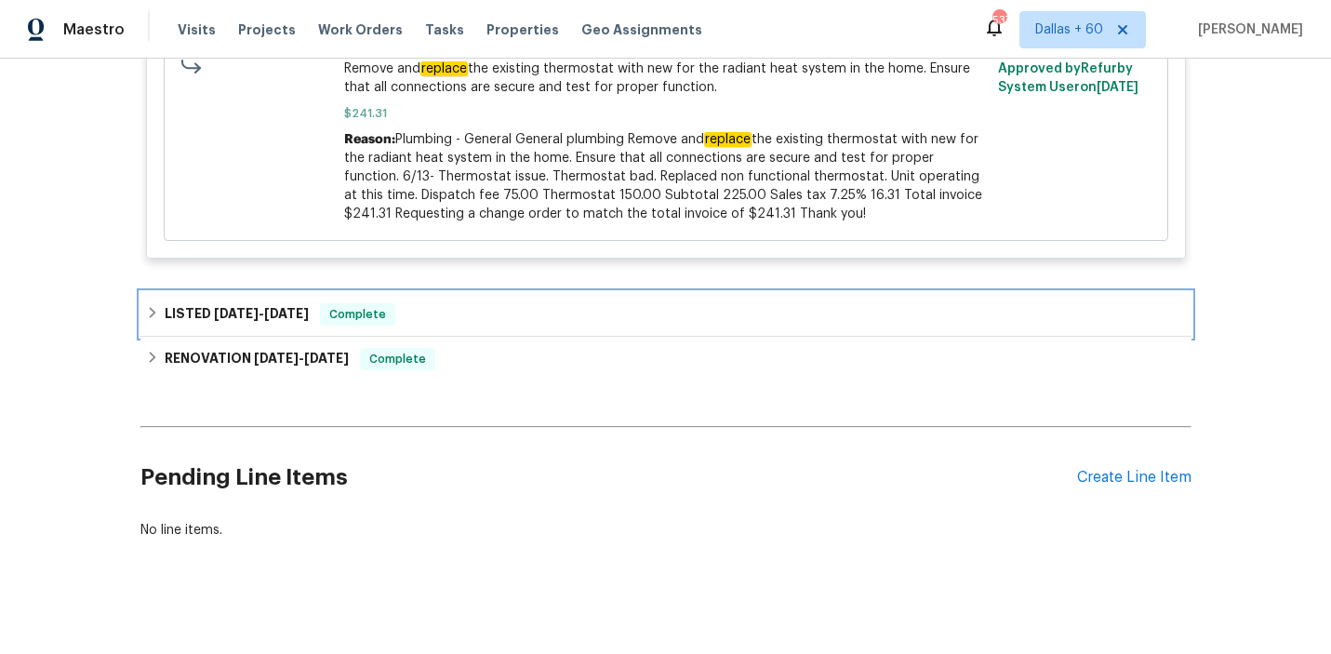
click at [531, 303] on div "LISTED [DATE] - [DATE] Complete" at bounding box center [666, 314] width 1040 height 22
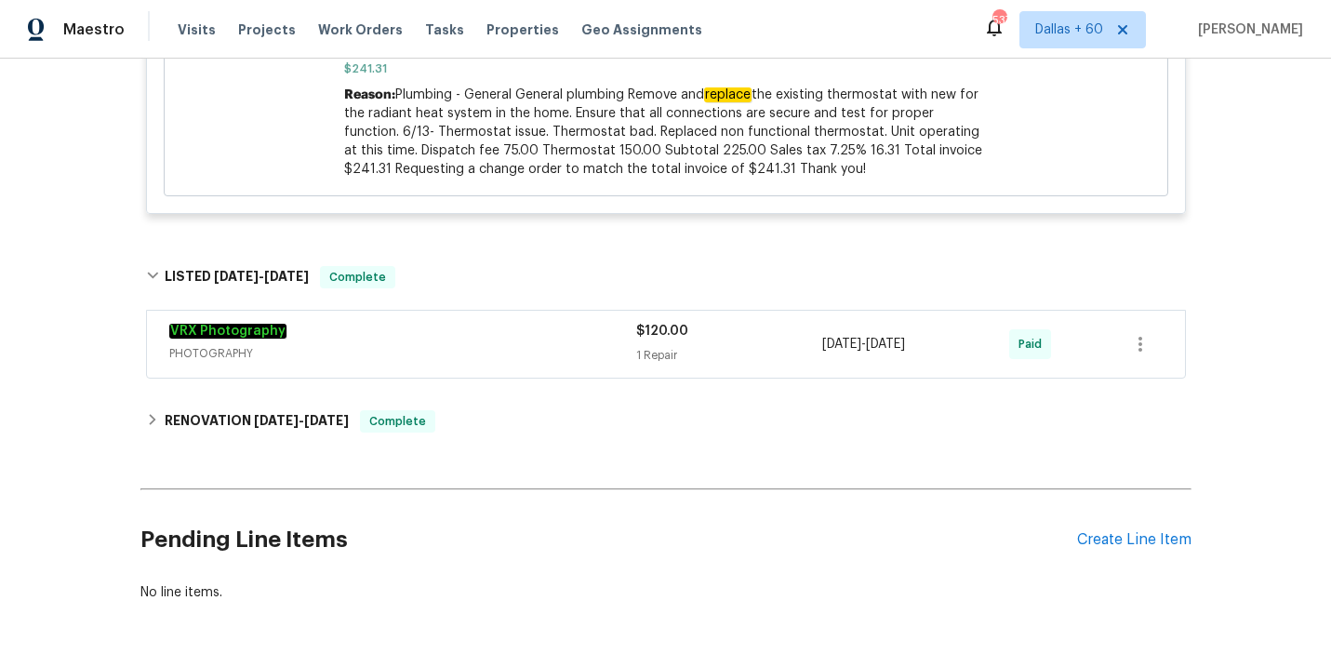
click at [531, 322] on div "VRX Photography" at bounding box center [402, 333] width 467 height 22
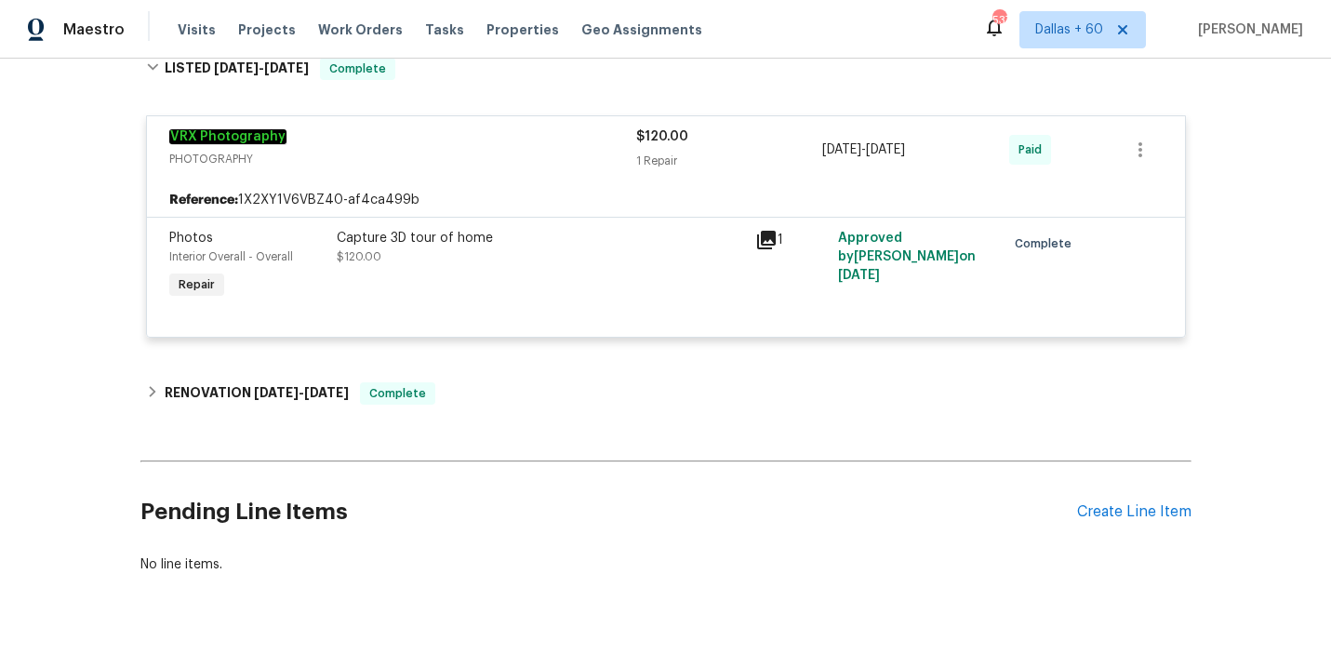
scroll to position [3088, 0]
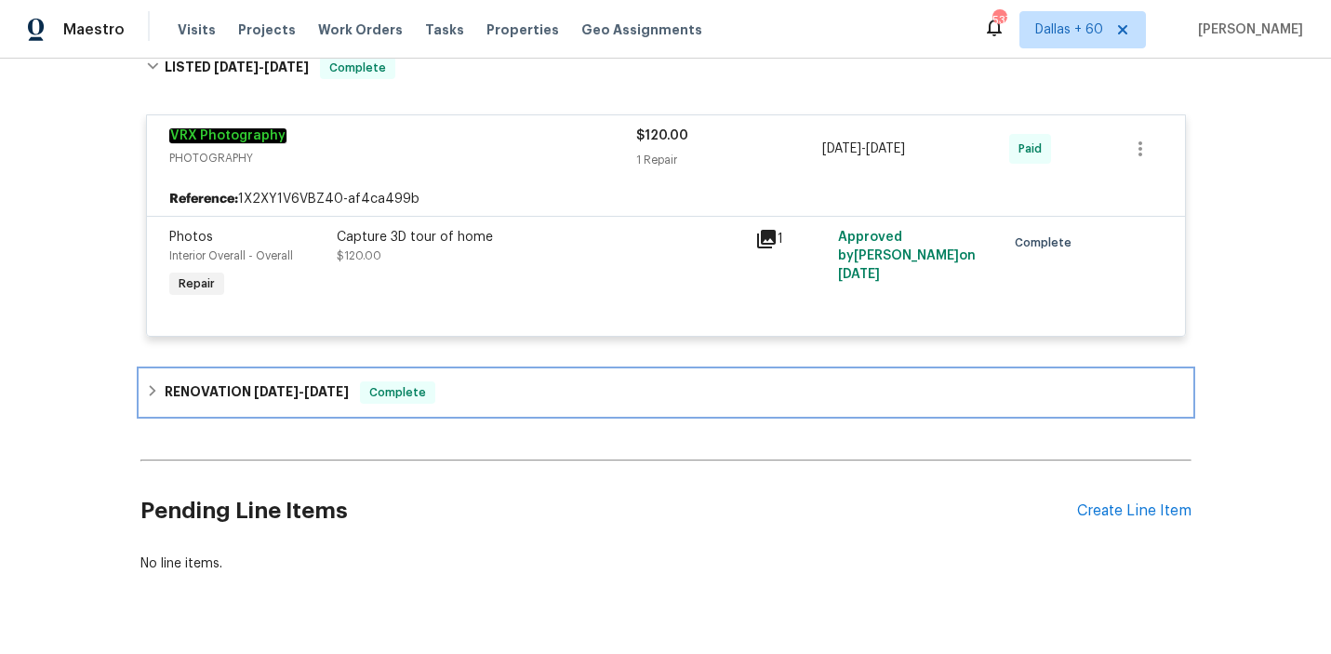
click at [532, 385] on div "RENOVATION [DATE] - [DATE] Complete" at bounding box center [666, 392] width 1040 height 22
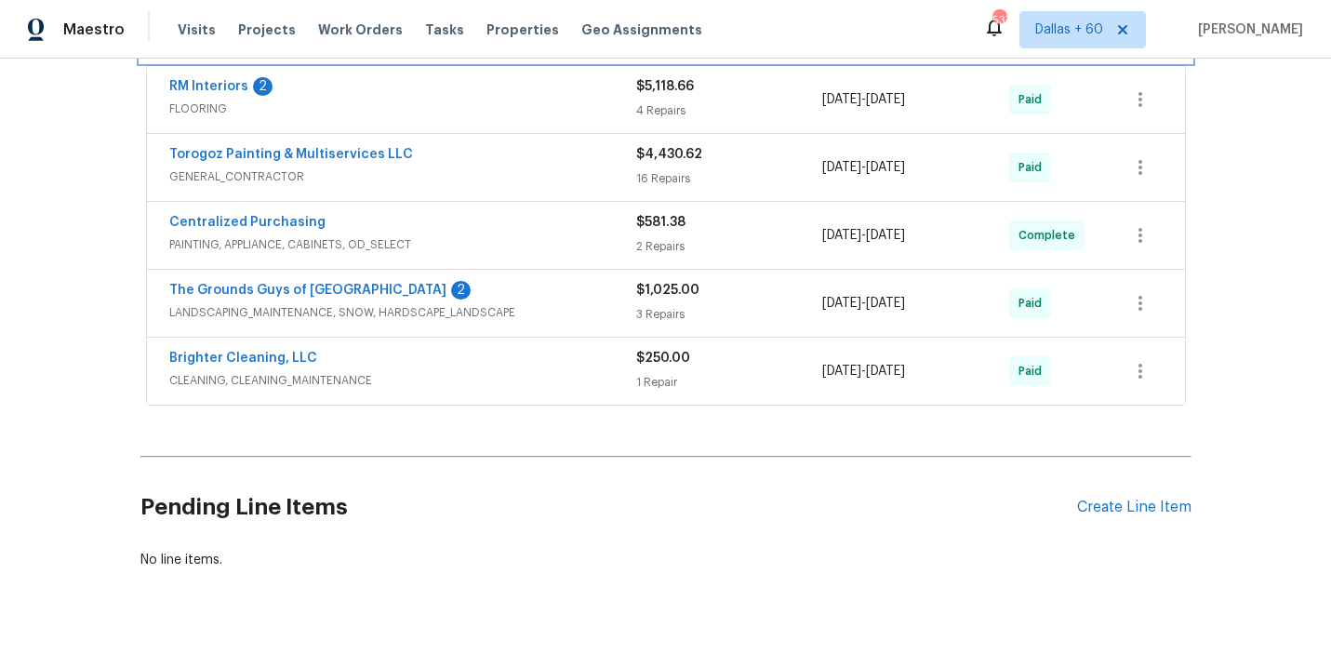
scroll to position [3435, 0]
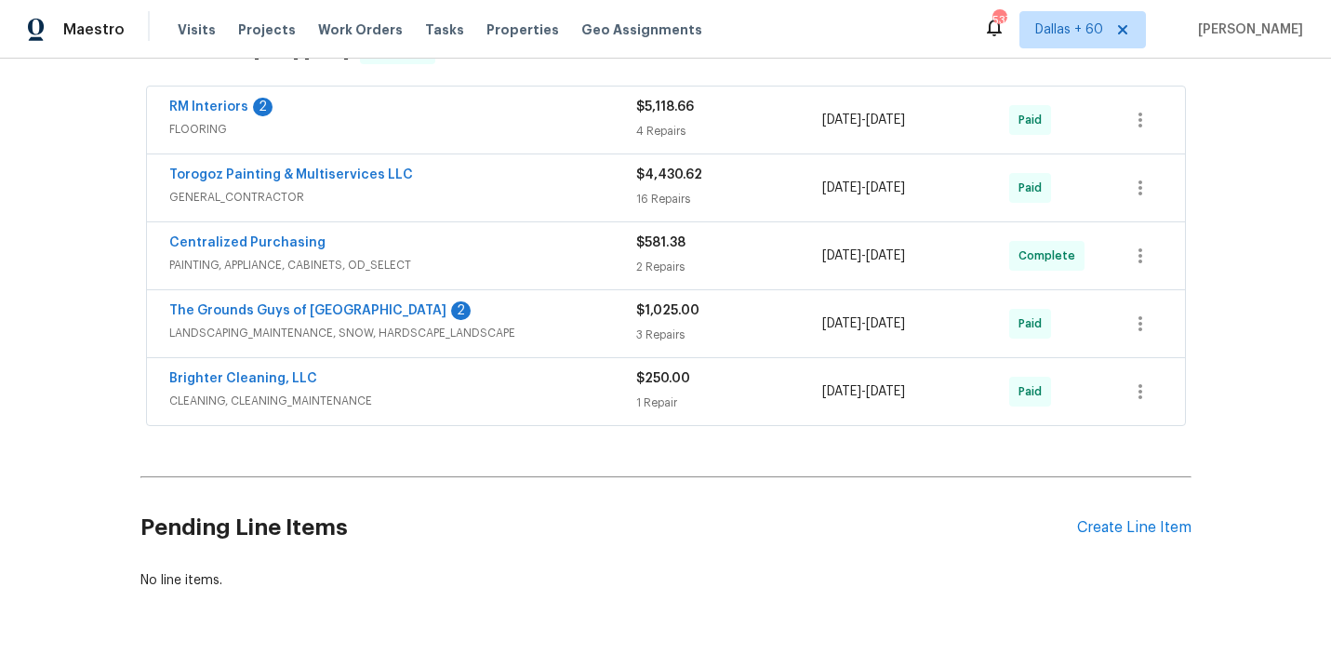
click at [563, 312] on div "The Grounds Guys of [GEOGRAPHIC_DATA] 2" at bounding box center [402, 312] width 467 height 22
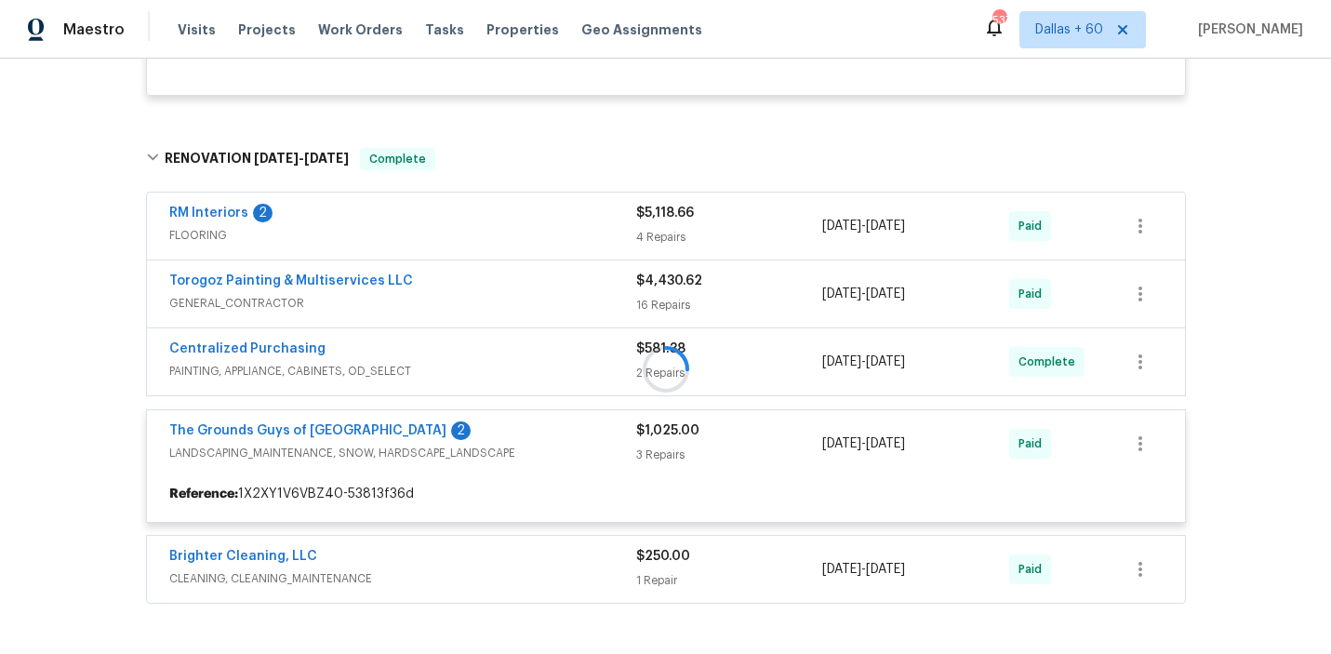
scroll to position [3331, 0]
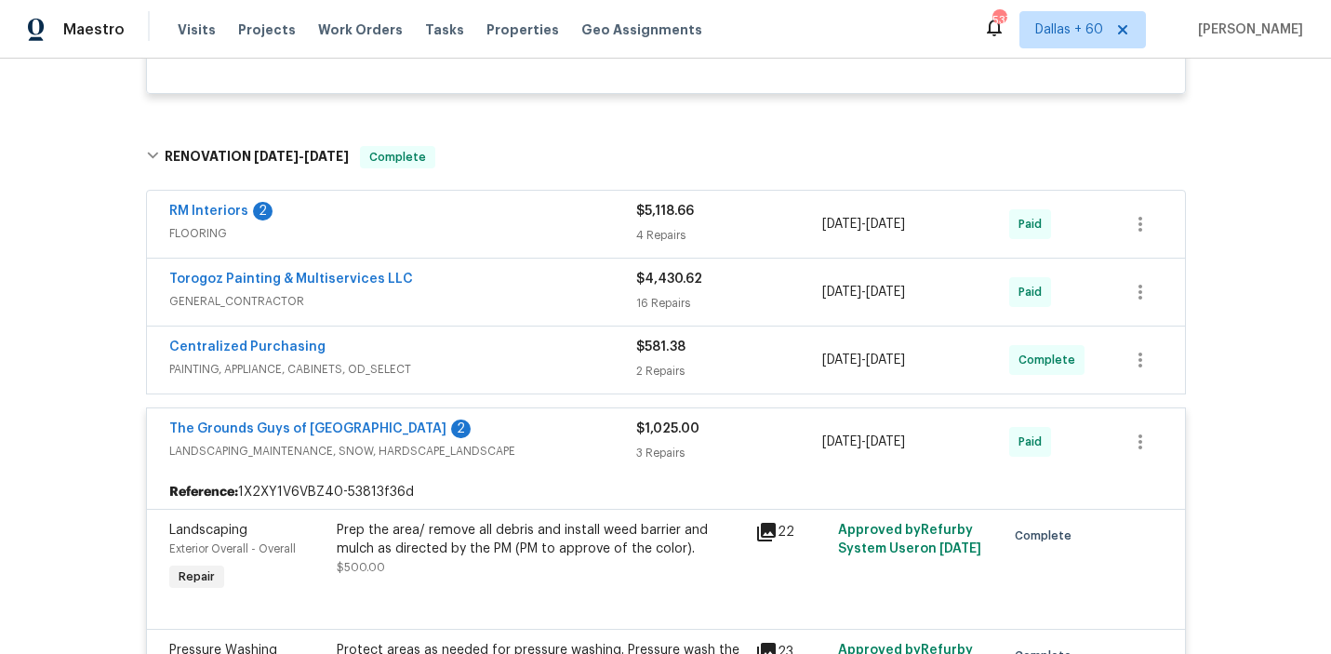
click at [561, 292] on span "GENERAL_CONTRACTOR" at bounding box center [402, 301] width 467 height 19
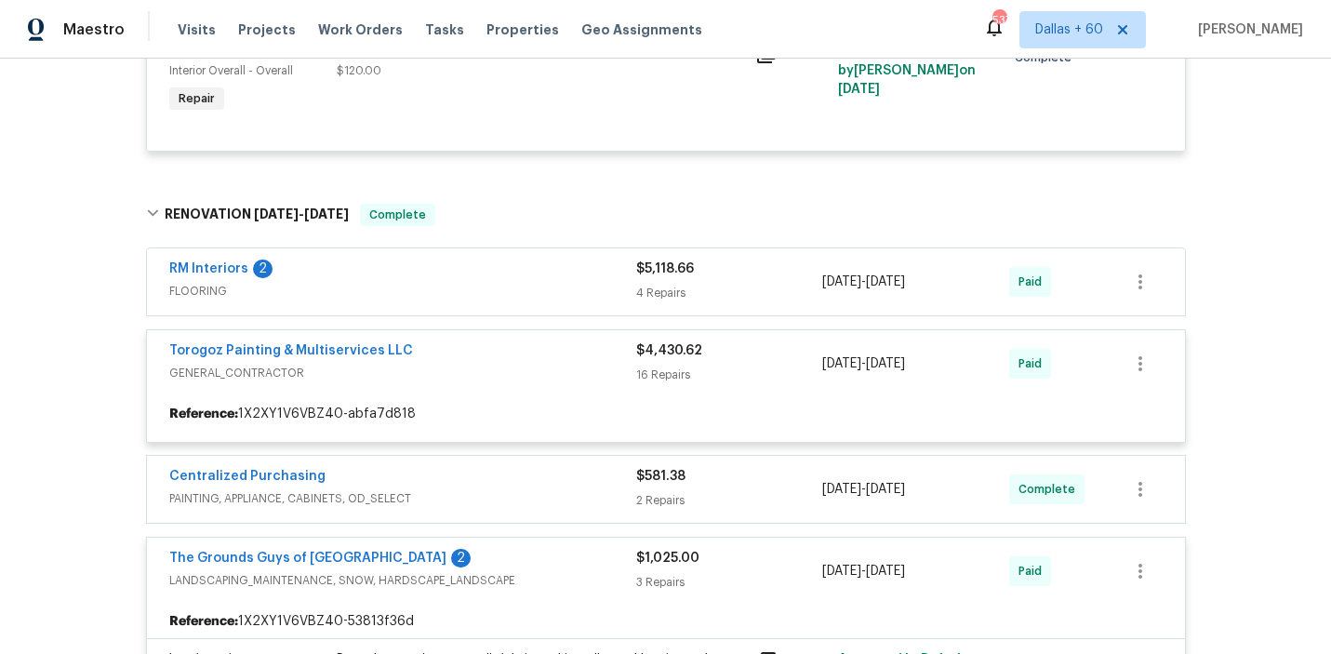
scroll to position [3272, 0]
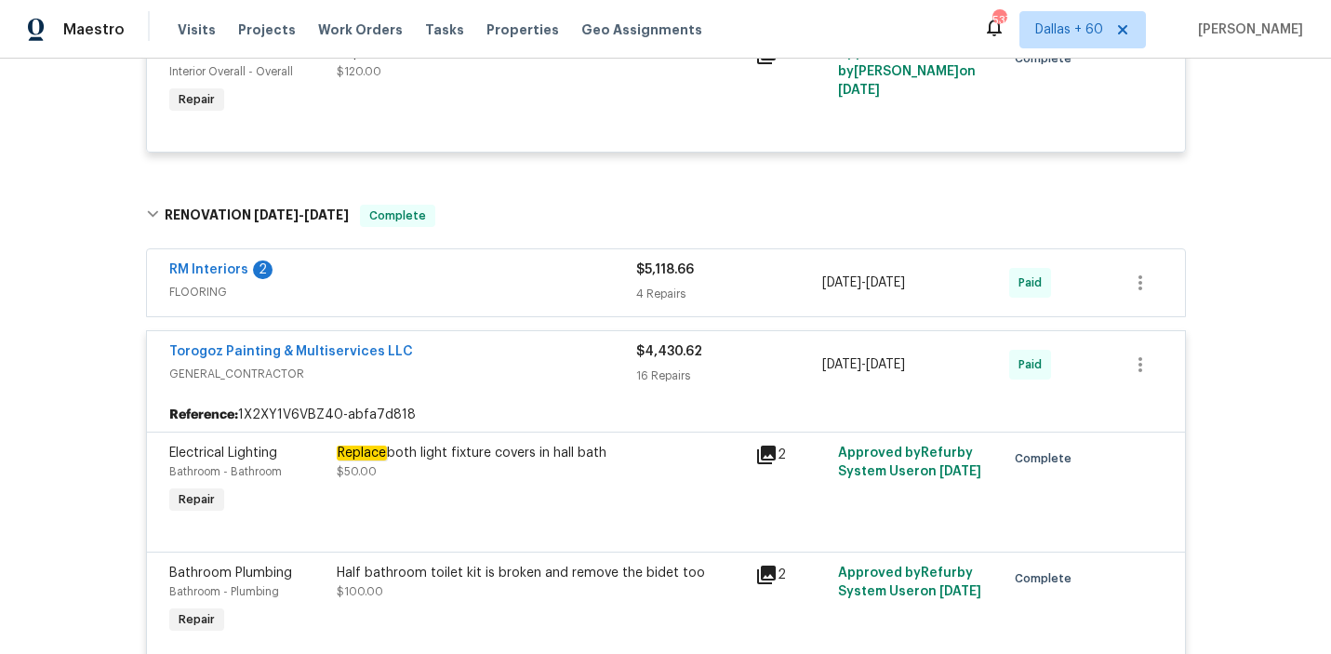
click at [533, 283] on span "FLOORING" at bounding box center [402, 292] width 467 height 19
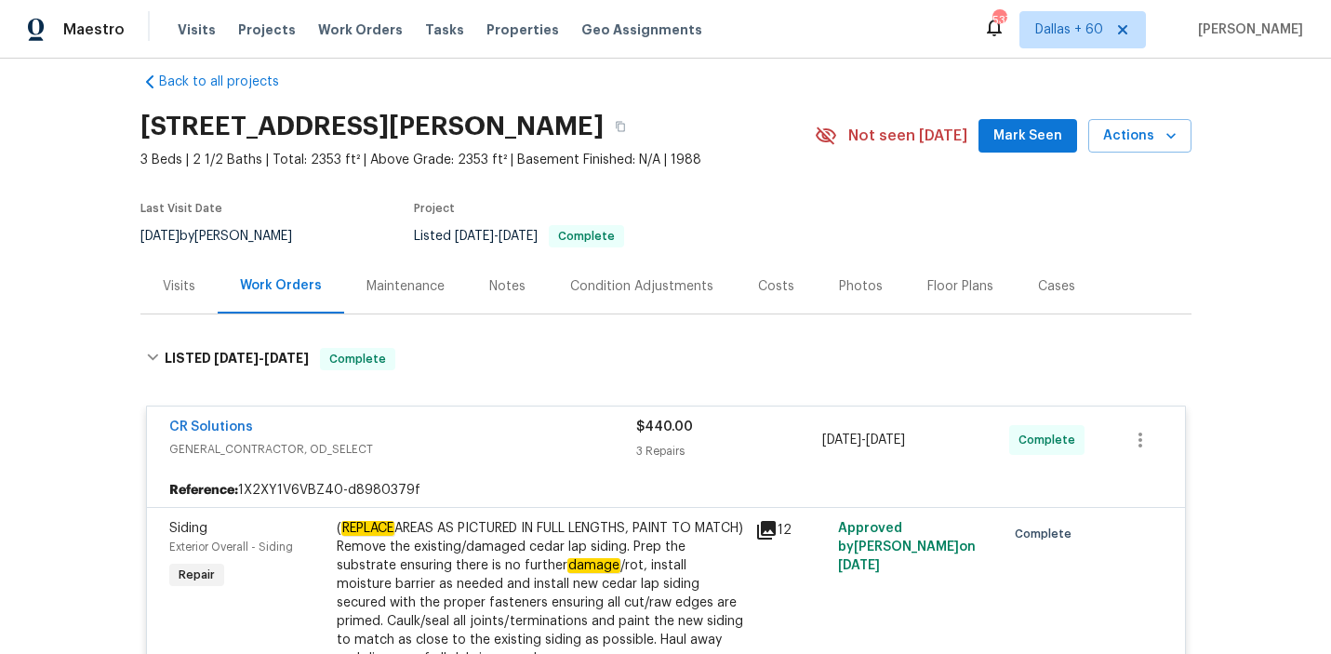
scroll to position [0, 0]
